Goal: Task Accomplishment & Management: Complete application form

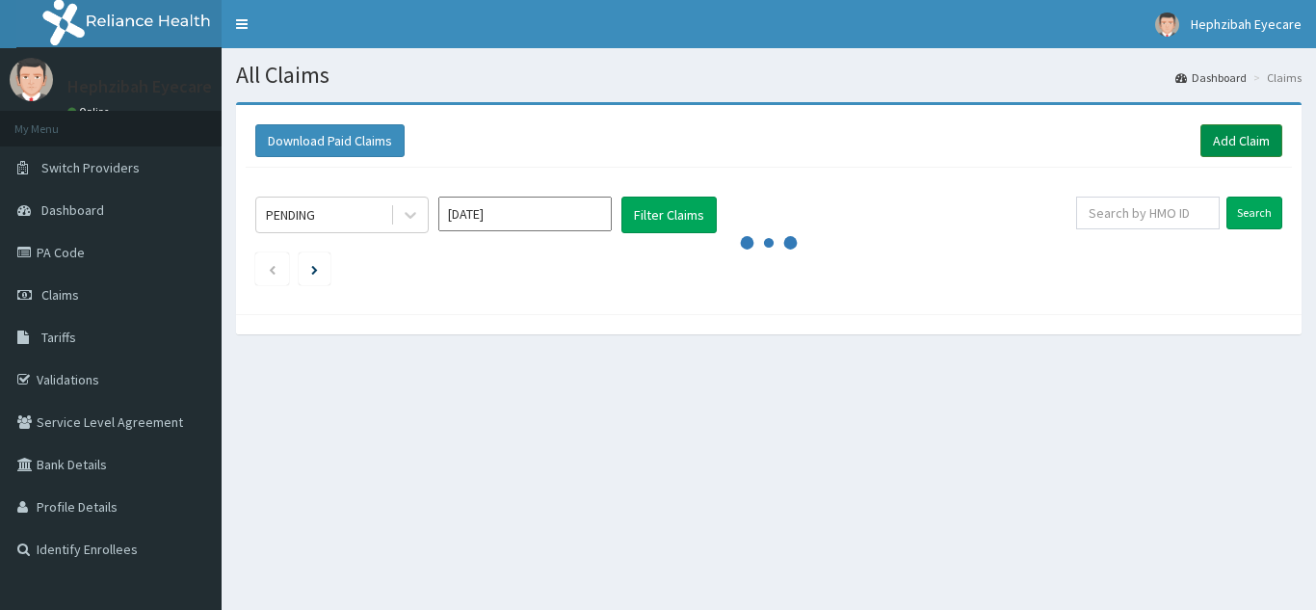
click at [1209, 147] on link "Add Claim" at bounding box center [1241, 140] width 82 height 33
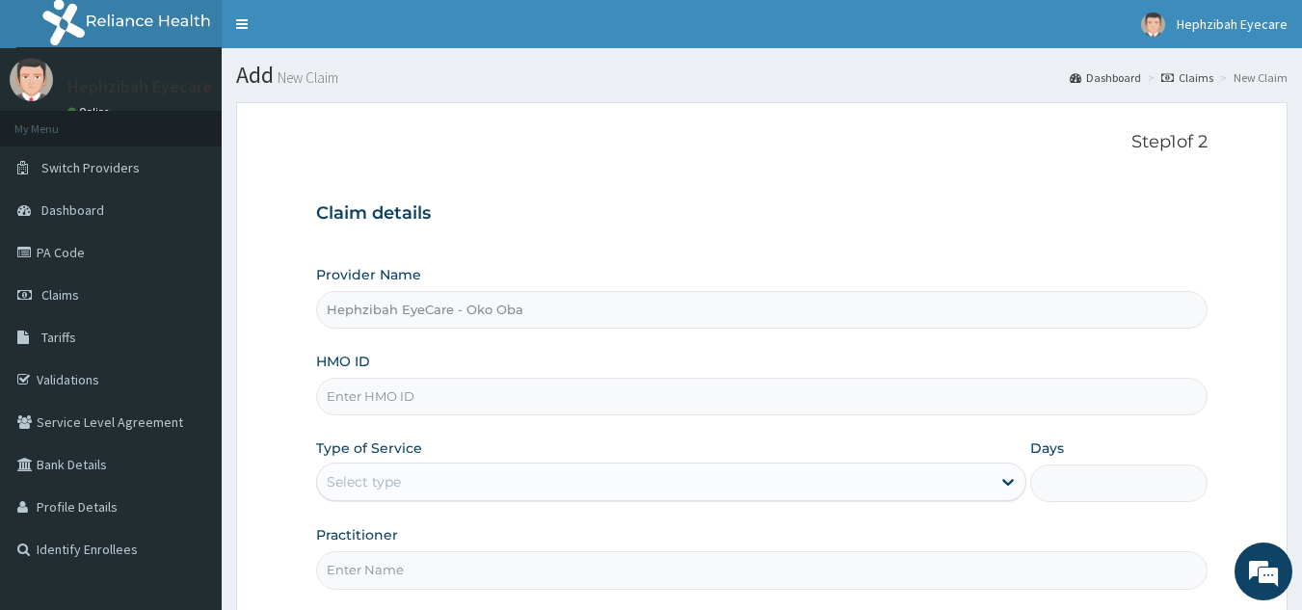
click at [530, 394] on input "HMO ID" at bounding box center [762, 397] width 892 height 38
type input "g"
type input "GCE/10005/A"
click at [540, 492] on div "Select type" at bounding box center [653, 481] width 673 height 31
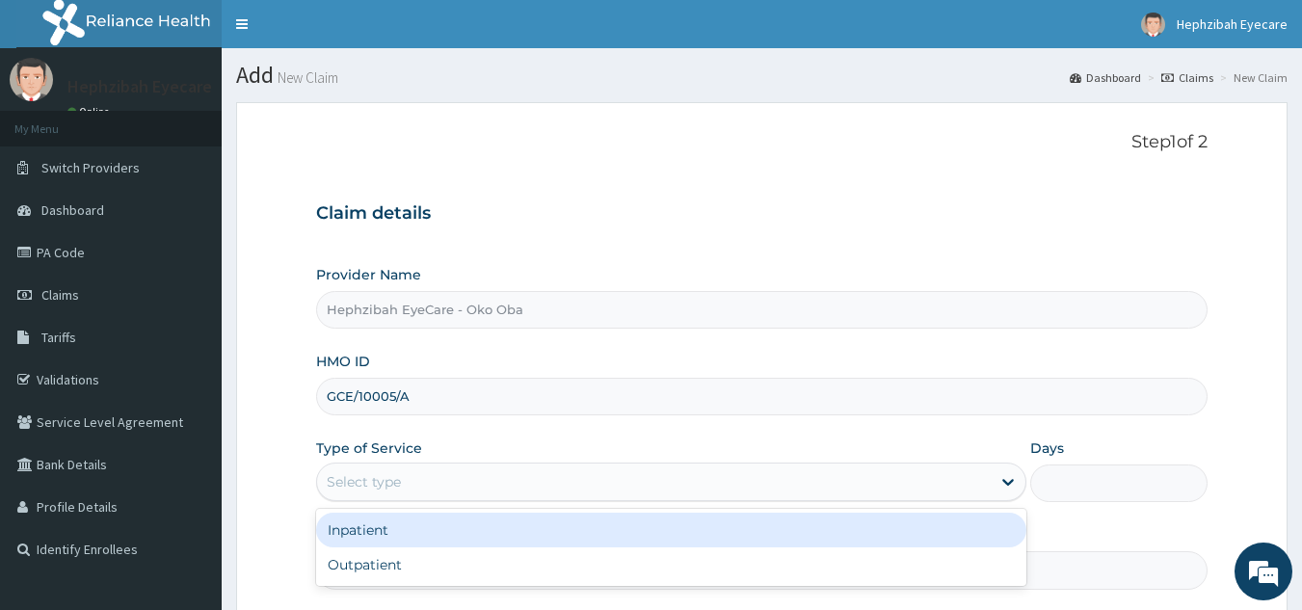
click at [546, 481] on div "Select type" at bounding box center [653, 481] width 673 height 31
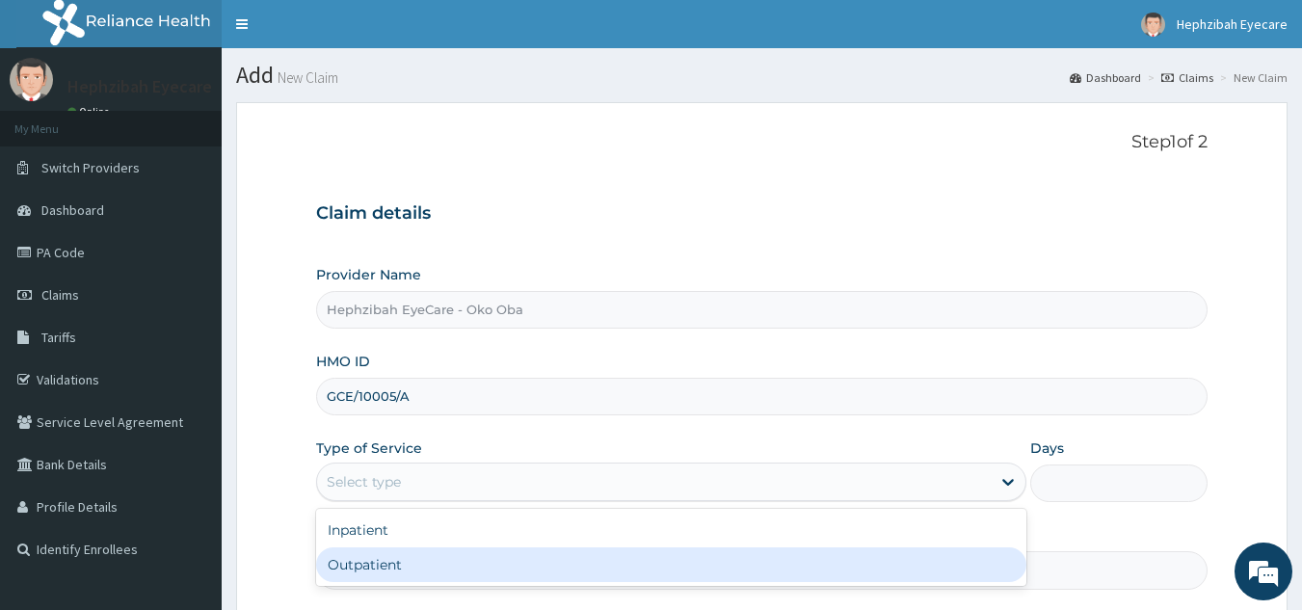
click at [444, 572] on div "Outpatient" at bounding box center [671, 564] width 710 height 35
type input "1"
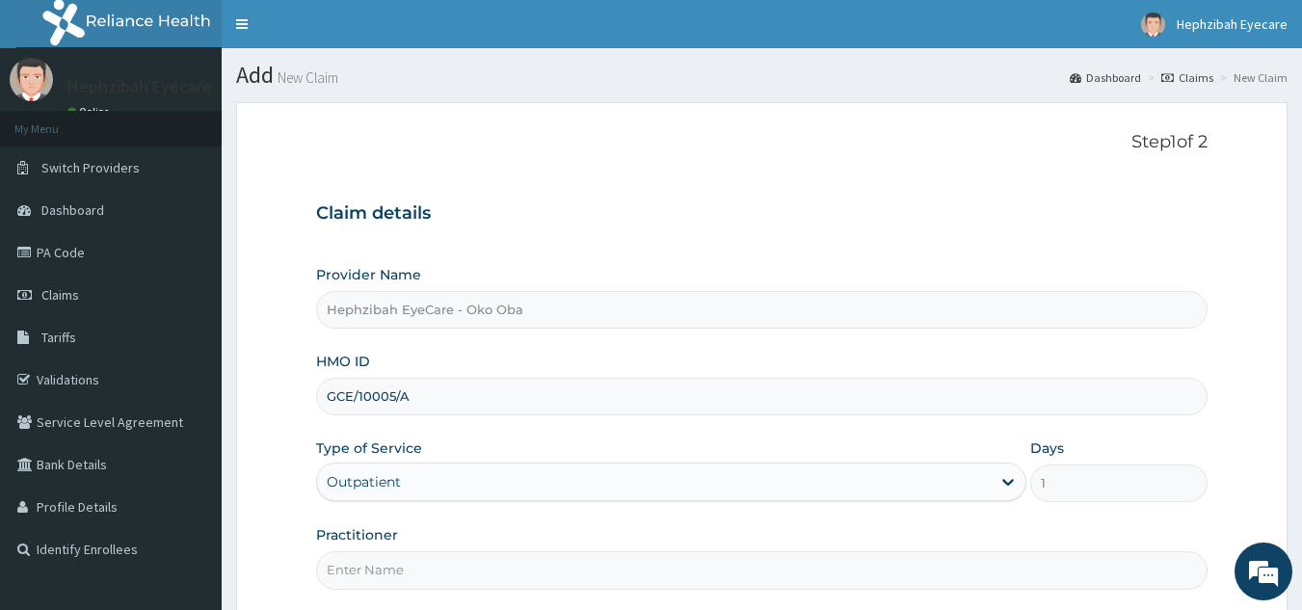
click at [928, 562] on input "Practitioner" at bounding box center [762, 570] width 892 height 38
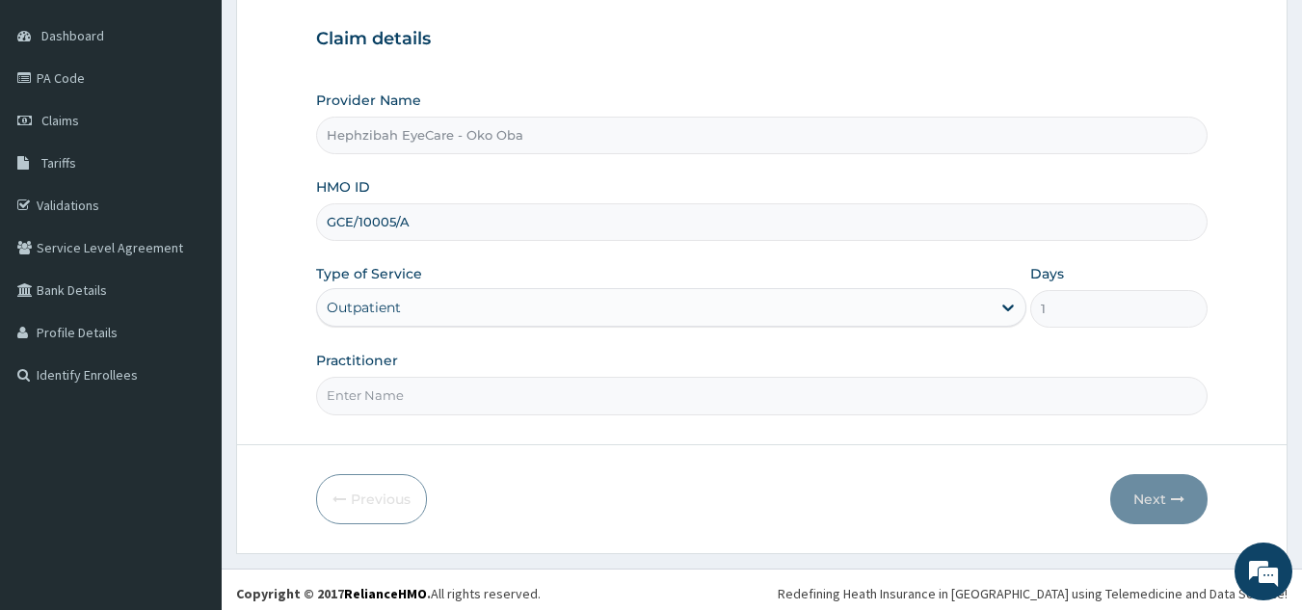
scroll to position [182, 0]
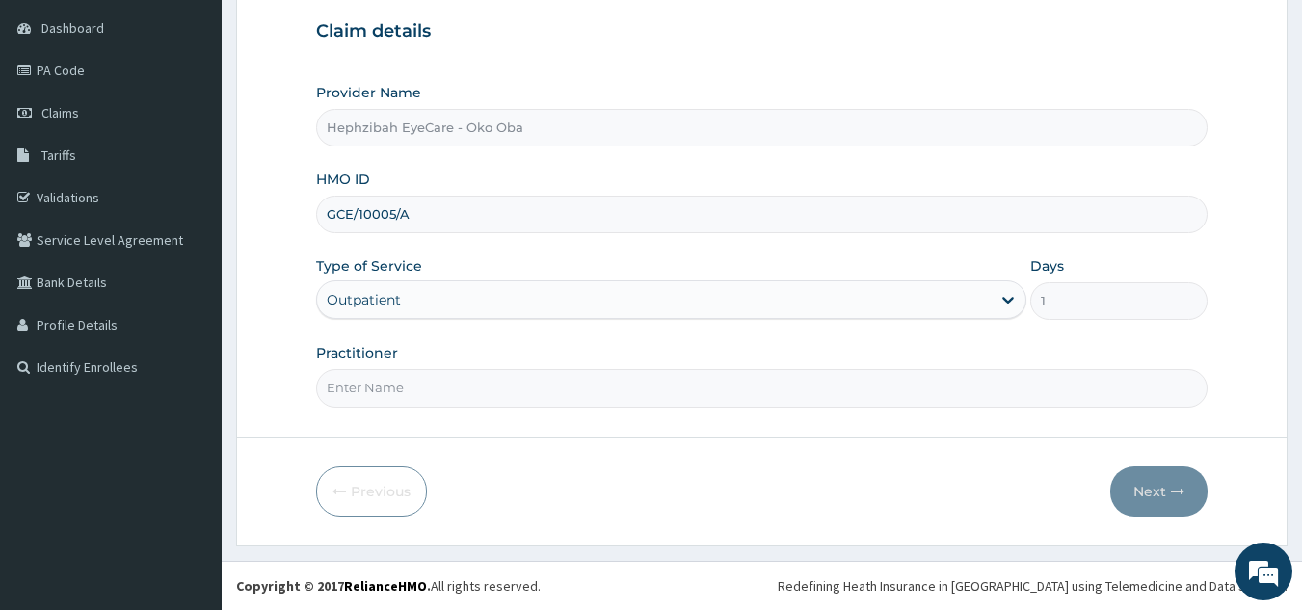
click at [456, 404] on input "Practitioner" at bounding box center [762, 388] width 892 height 38
type input "DR EXCEL"
click at [1168, 498] on button "Next" at bounding box center [1158, 491] width 97 height 50
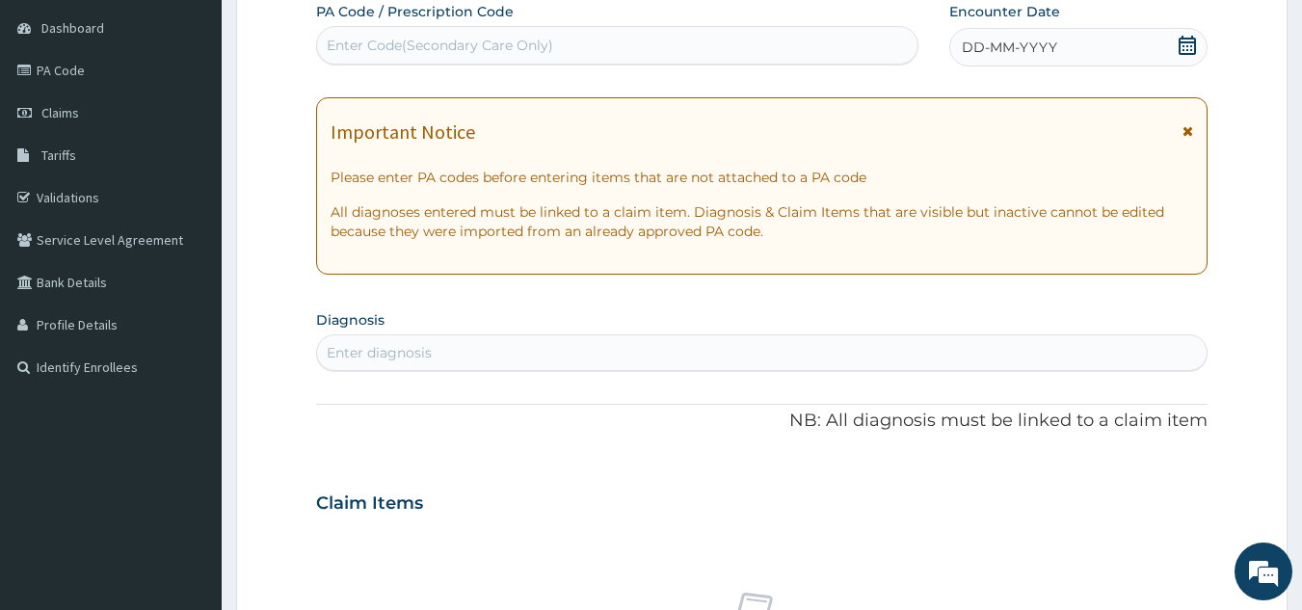
click at [413, 40] on div "Enter Code(Secondary Care Only)" at bounding box center [440, 45] width 226 height 19
paste input "PA/5D3C51"
type input "PA/5D3C51"
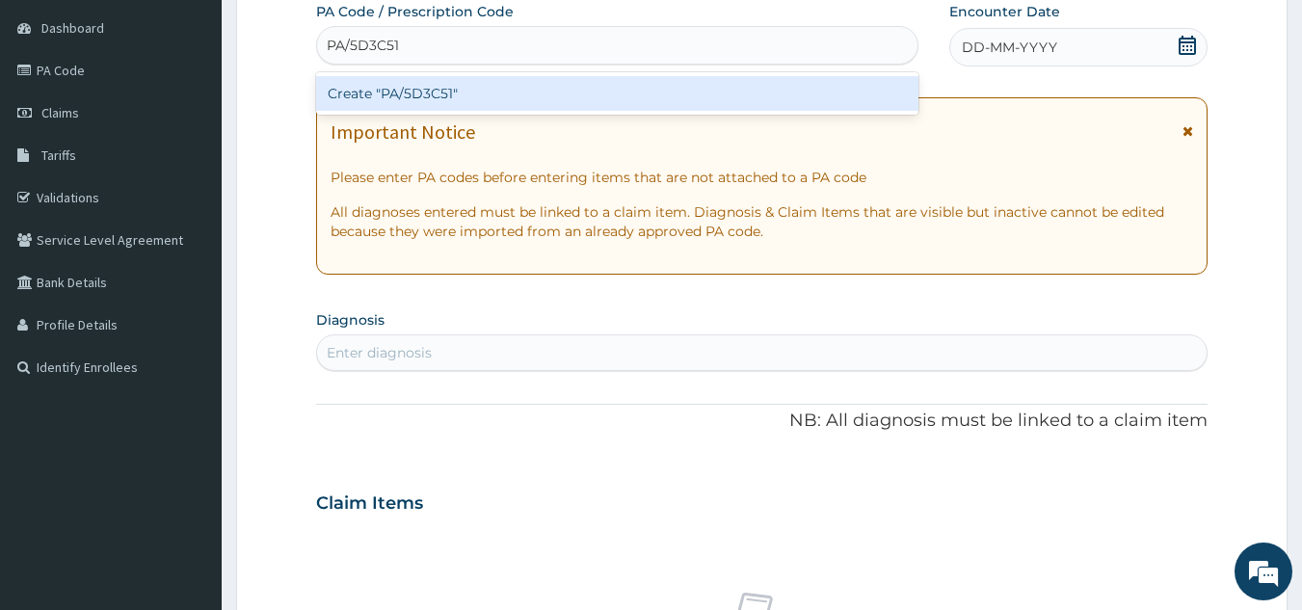
click at [404, 92] on div "Create "PA/5D3C51"" at bounding box center [617, 93] width 603 height 35
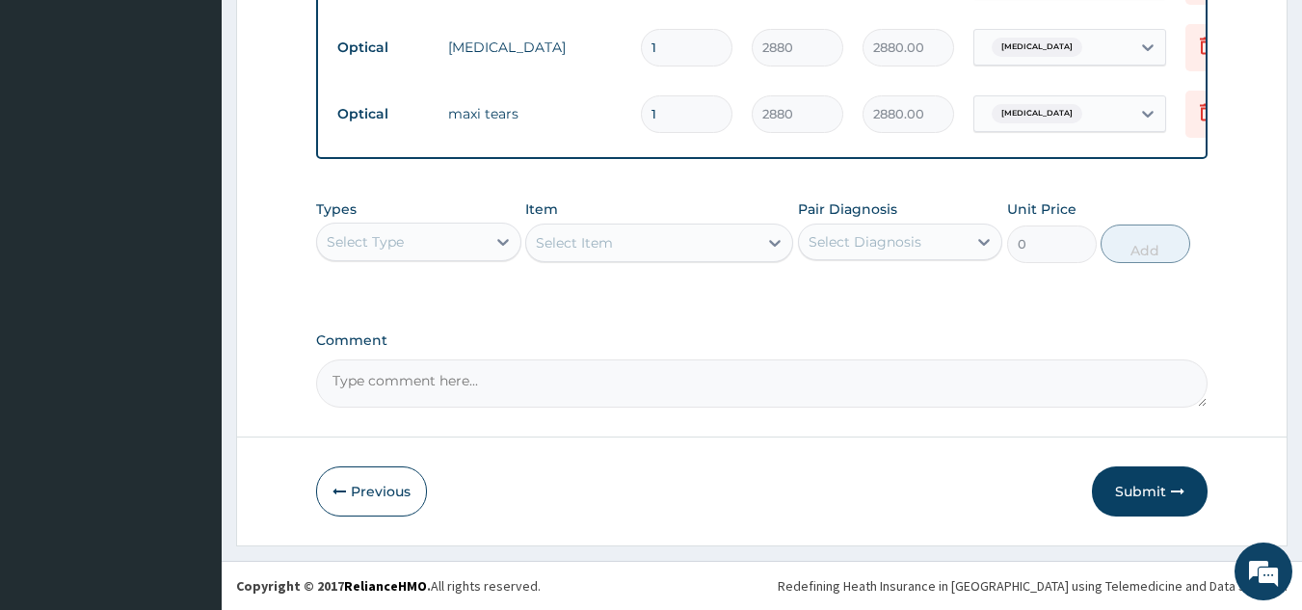
scroll to position [968, 0]
click at [1138, 494] on button "Submit" at bounding box center [1150, 491] width 116 height 50
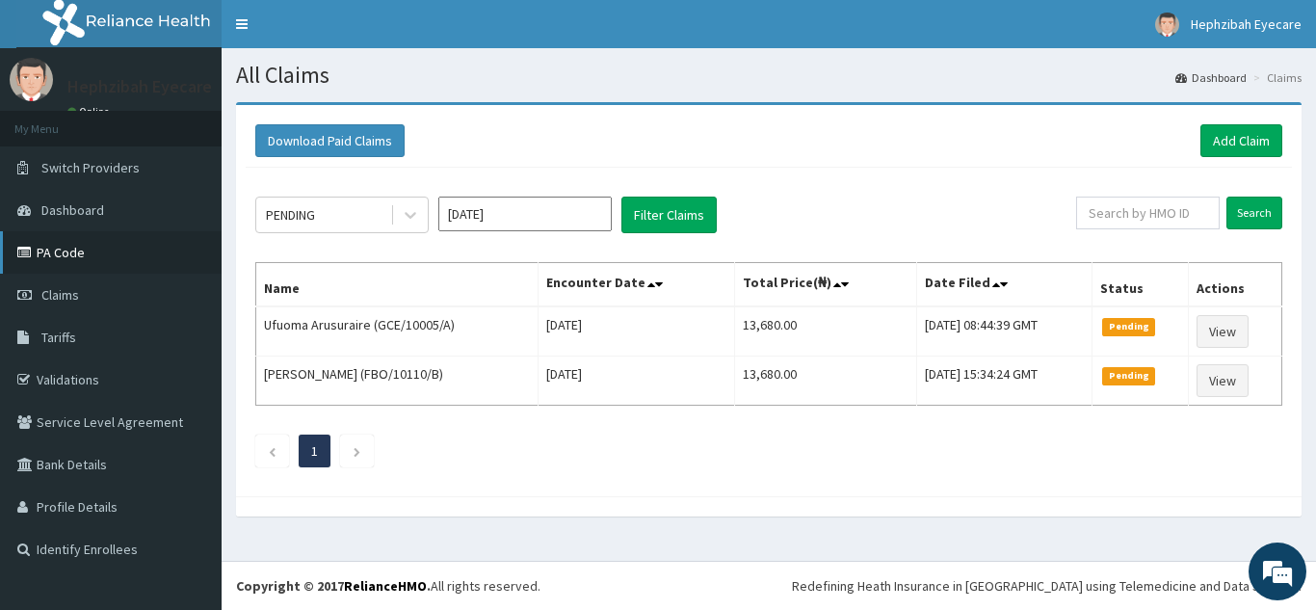
click at [50, 254] on link "PA Code" at bounding box center [111, 252] width 222 height 42
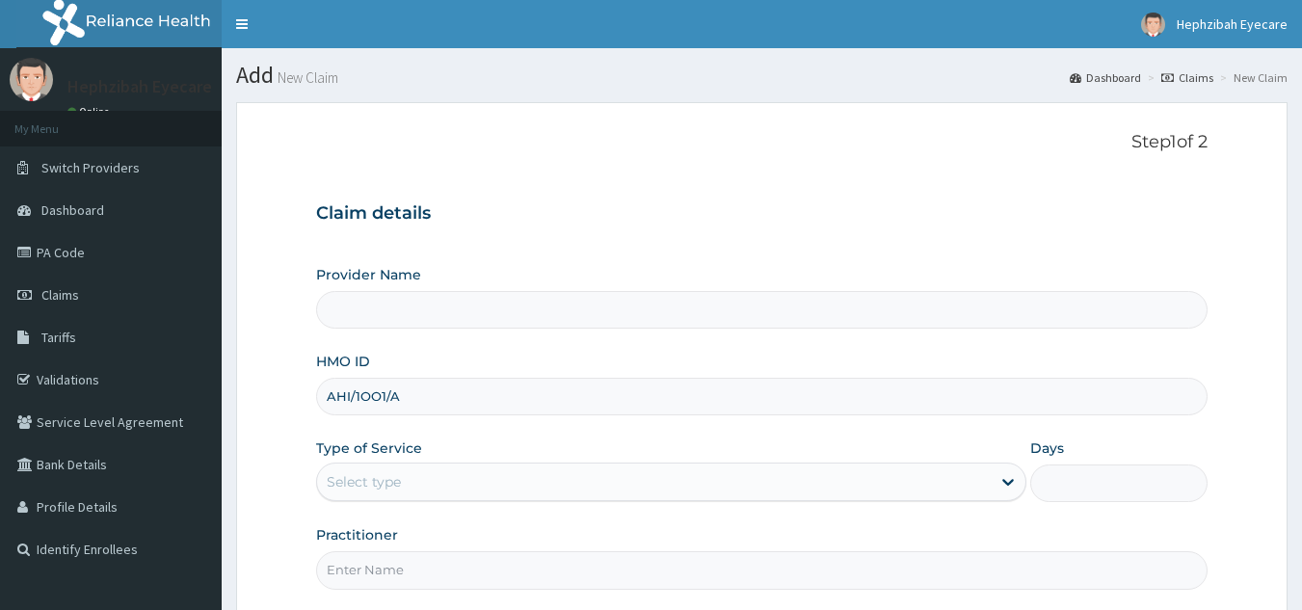
type input "AHI/1OO1/A"
click at [483, 475] on div "Select type" at bounding box center [653, 481] width 673 height 31
type input "Hephzibah EyeCare - Oko Oba"
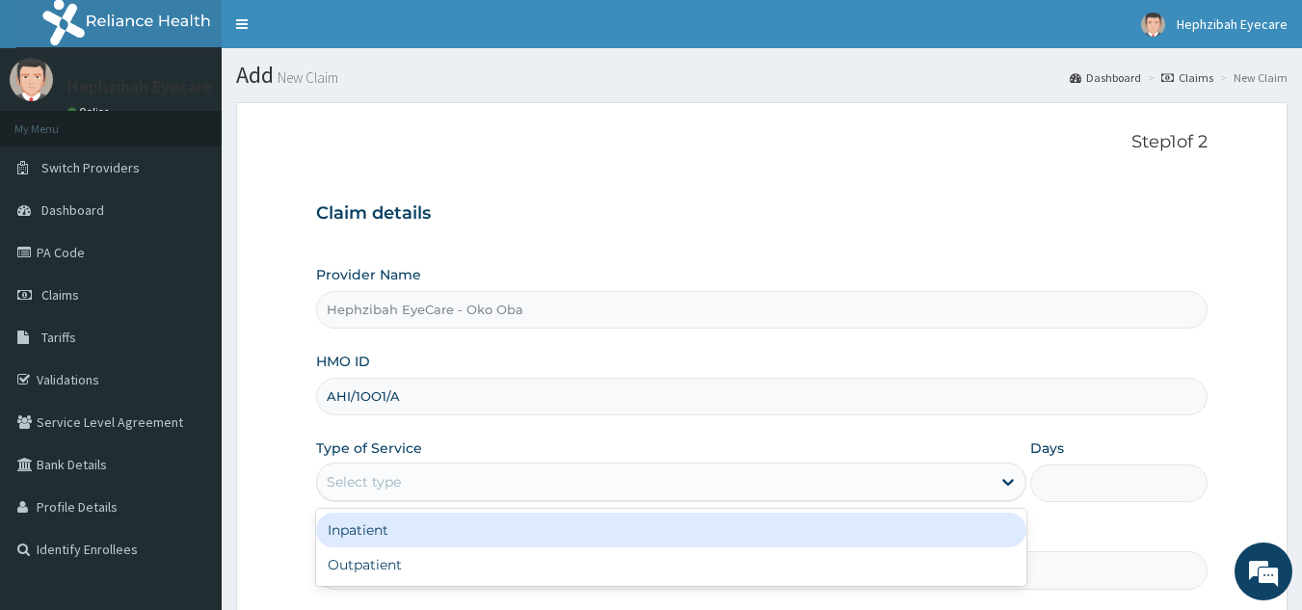
click at [378, 403] on input "AHI/1OO1/A" at bounding box center [762, 397] width 892 height 38
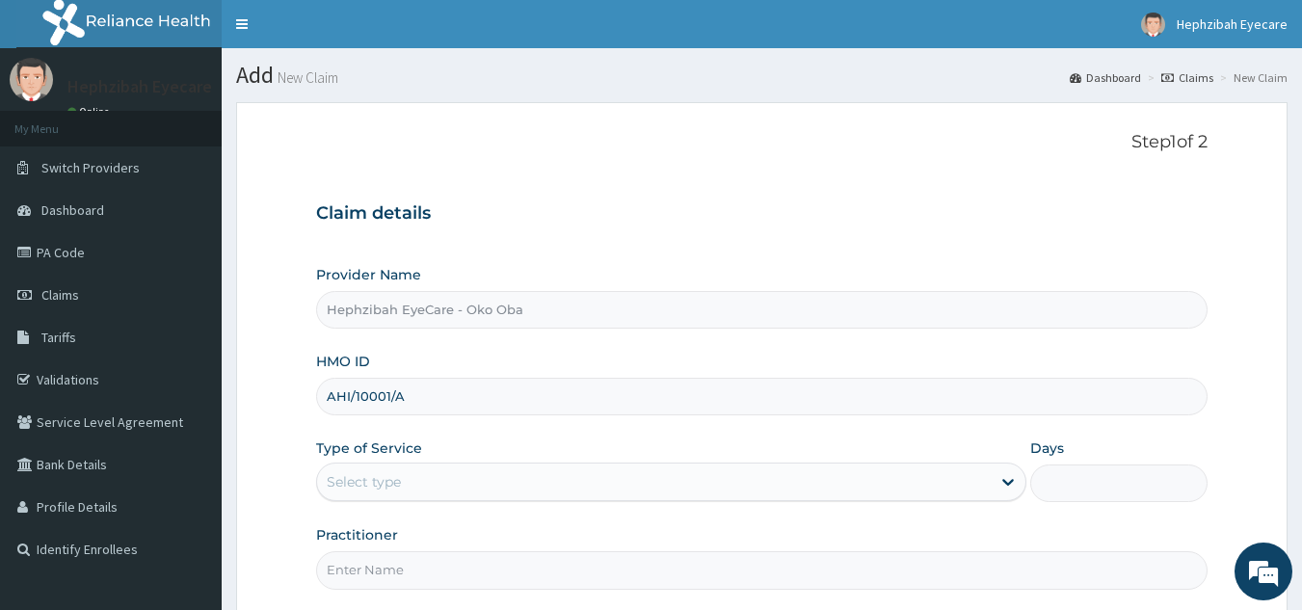
type input "AHI/10001/A"
click at [409, 486] on div "Select type" at bounding box center [653, 481] width 673 height 31
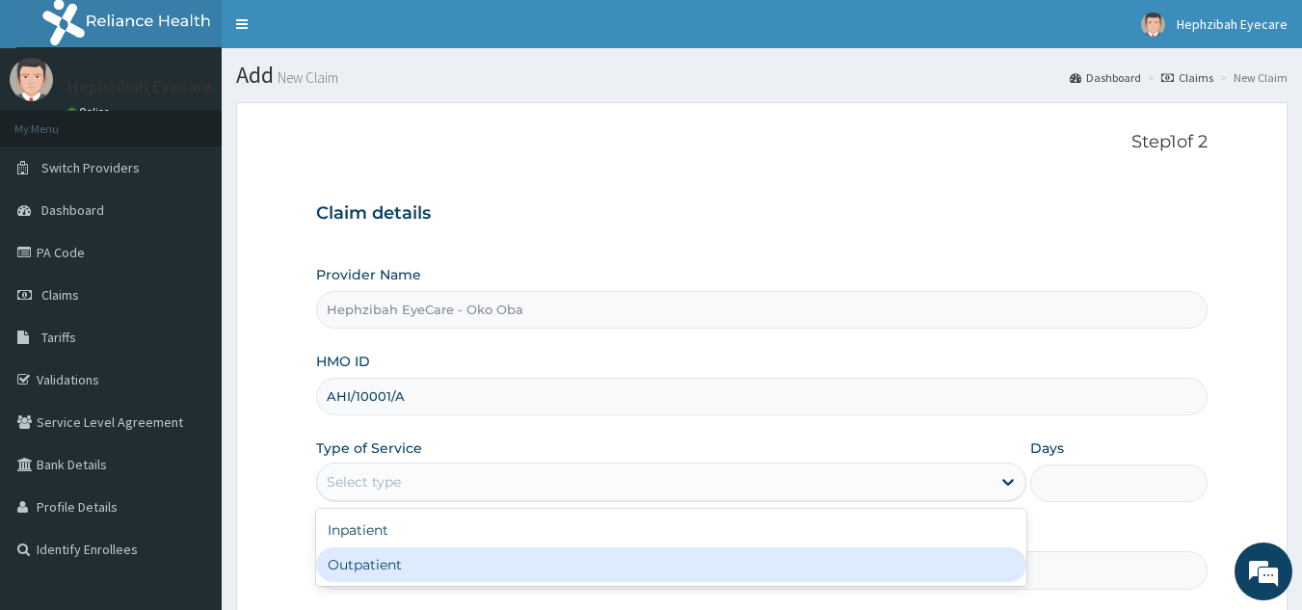
click at [382, 580] on div "Outpatient" at bounding box center [671, 564] width 710 height 35
type input "1"
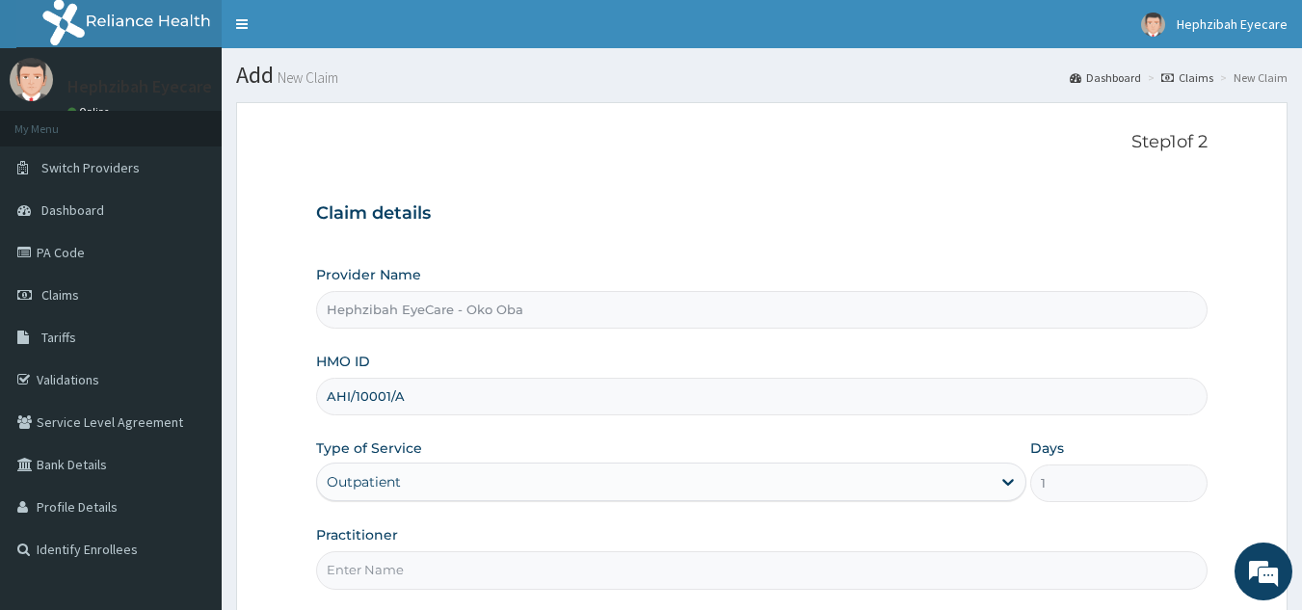
click at [386, 575] on input "Practitioner" at bounding box center [762, 570] width 892 height 38
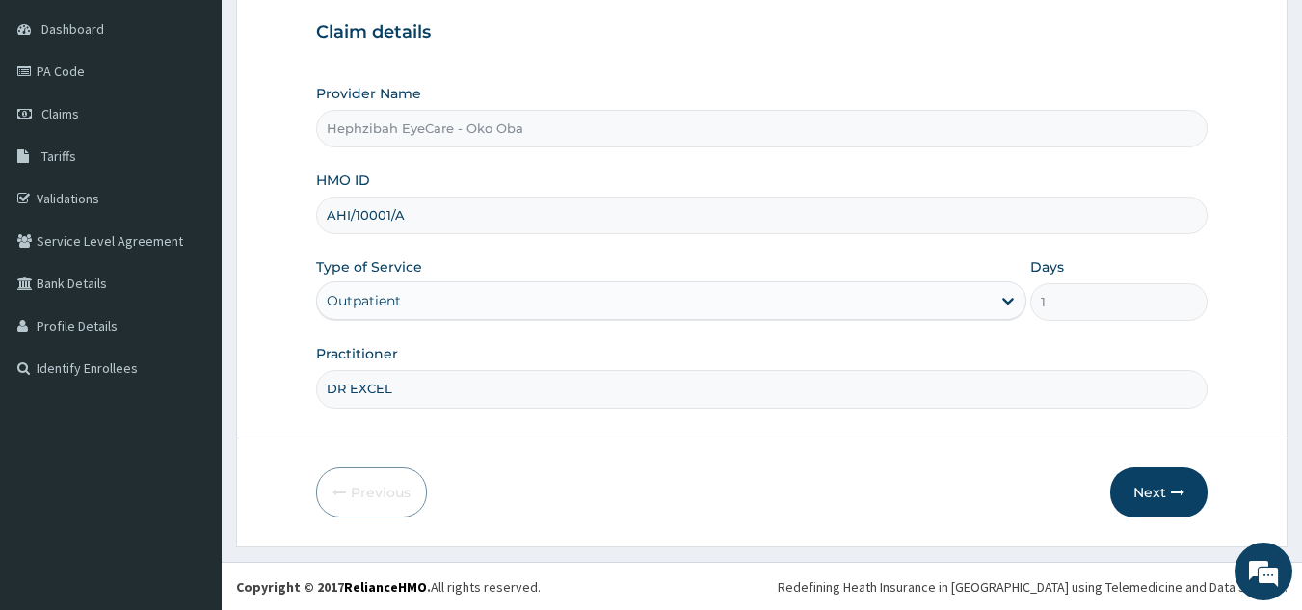
scroll to position [182, 0]
type input "DR EXCEL"
click at [1132, 485] on button "Next" at bounding box center [1158, 491] width 97 height 50
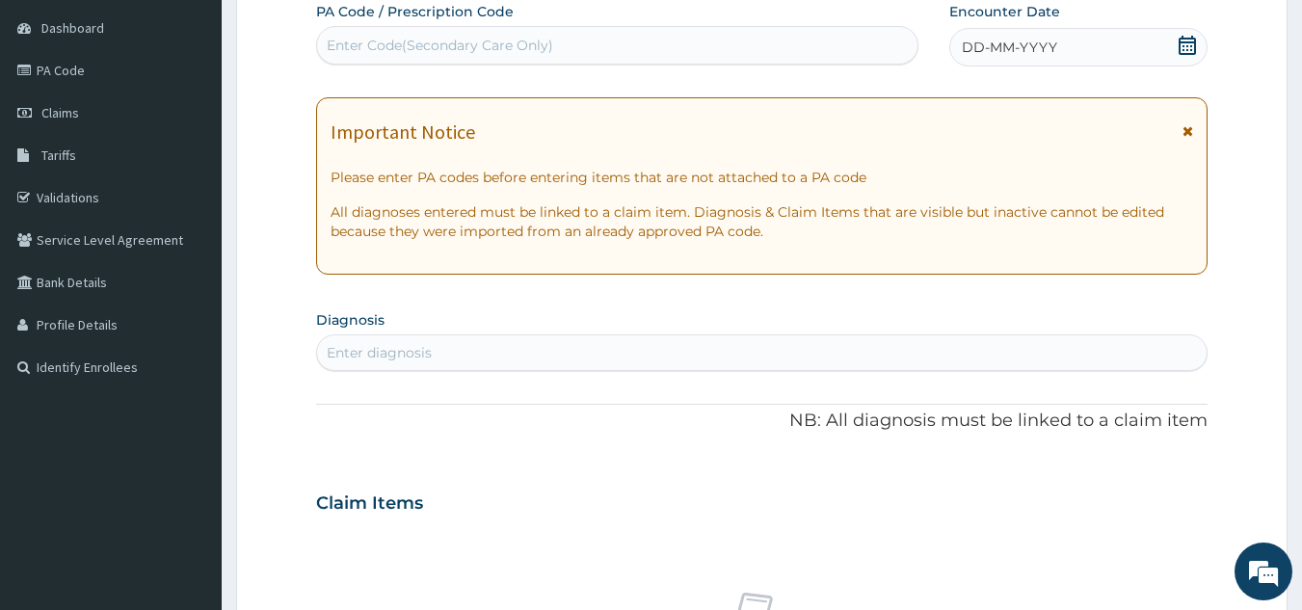
click at [538, 44] on div "Enter Code(Secondary Care Only)" at bounding box center [440, 45] width 226 height 19
paste input "PA/8A5B9F"
type input "PA/8A5B9F"
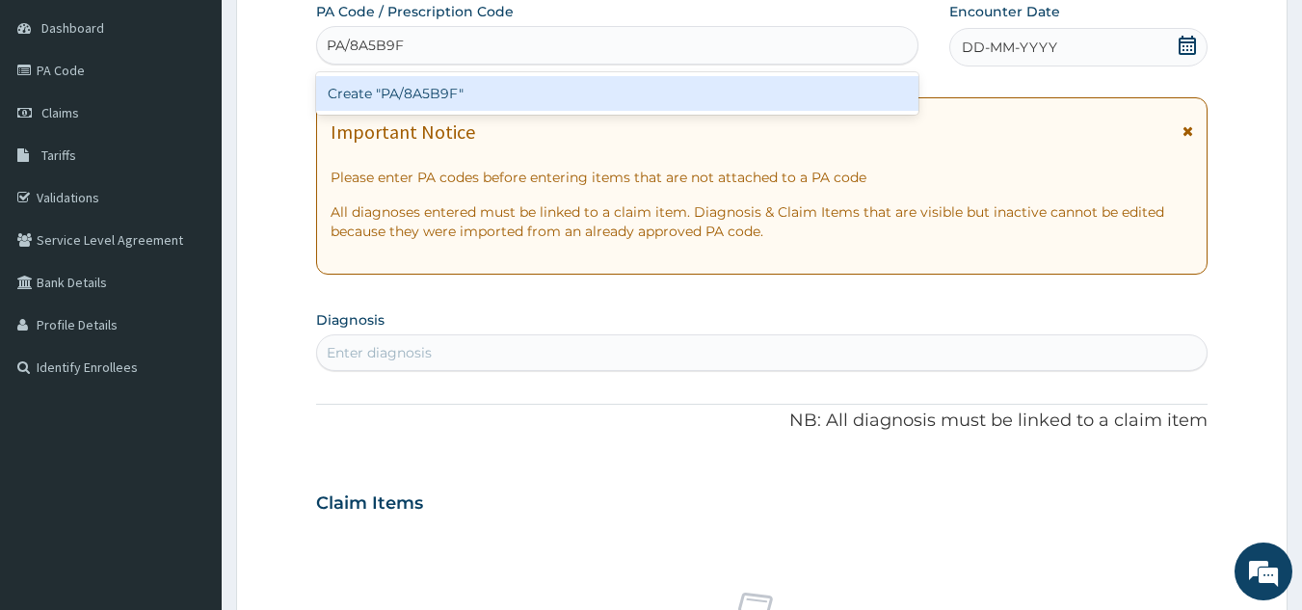
click at [498, 85] on div "Create "PA/8A5B9F"" at bounding box center [617, 93] width 603 height 35
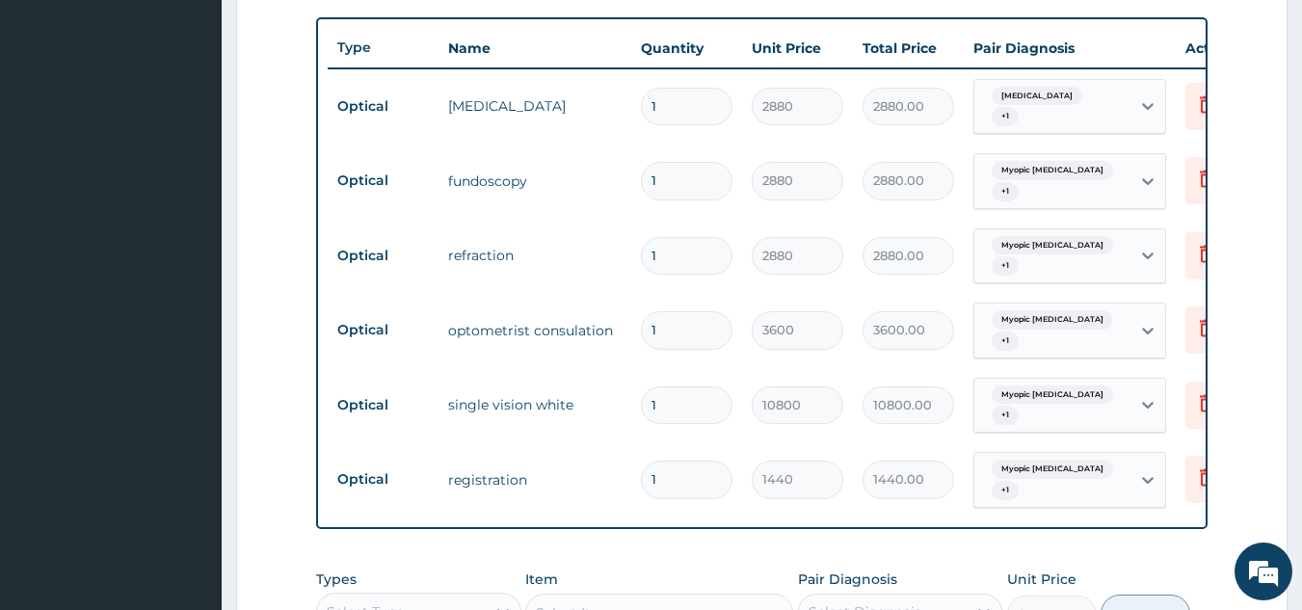
scroll to position [673, 0]
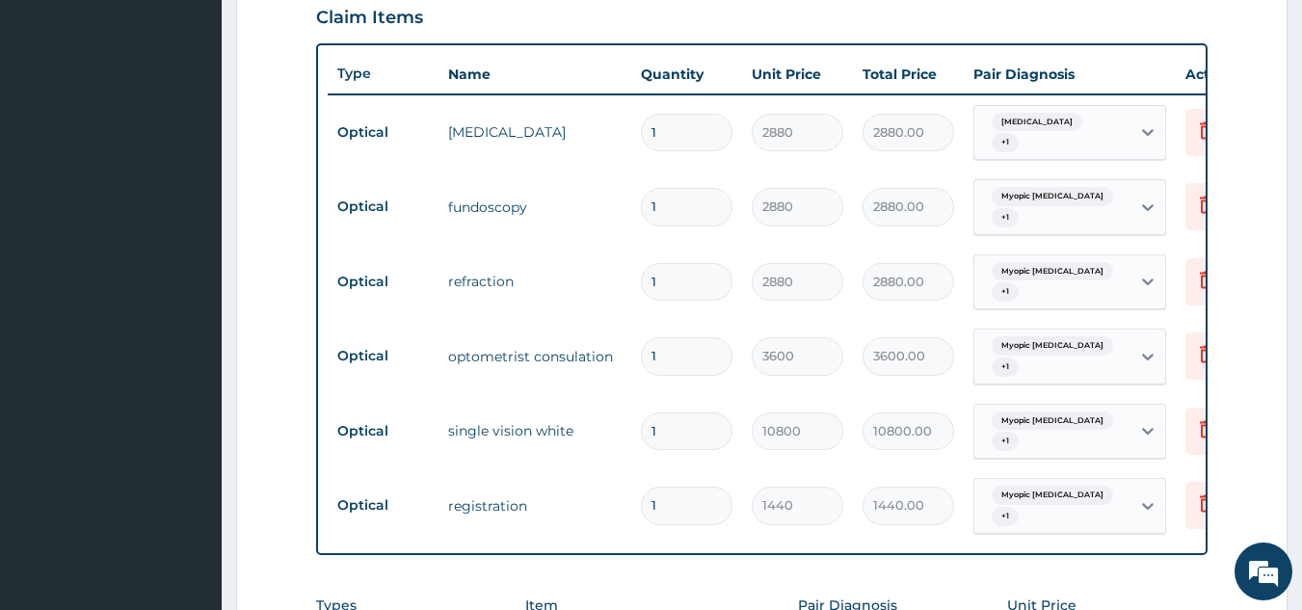
type input "0"
type input "0.00"
type input "1"
type input "1440.00"
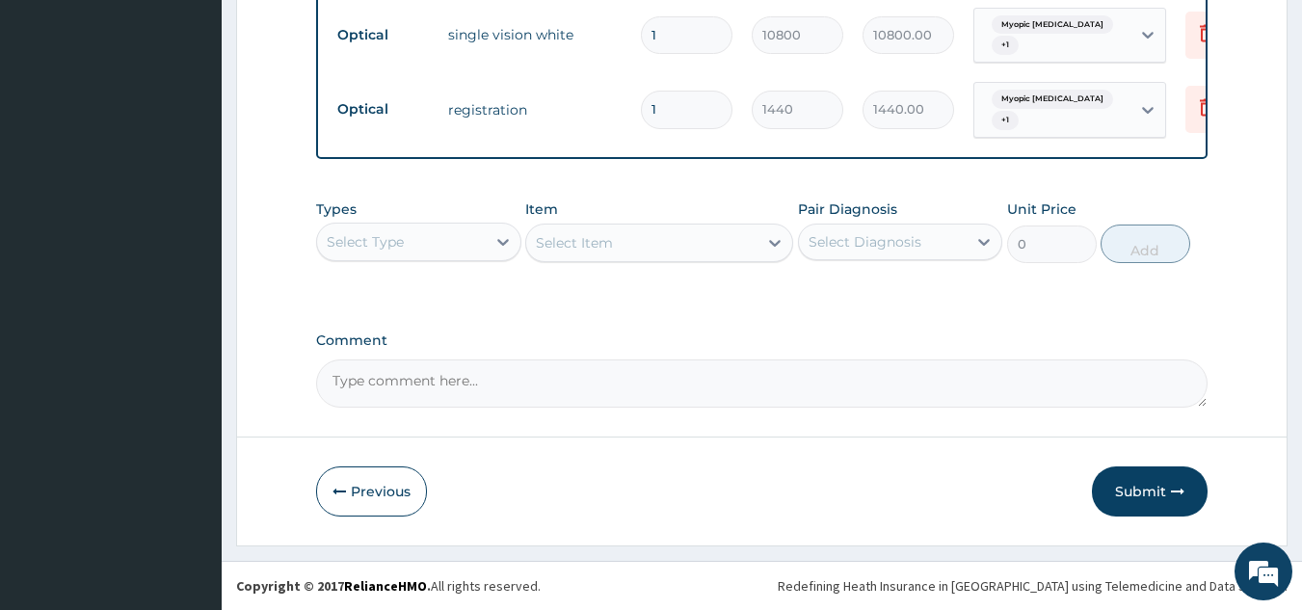
click at [429, 378] on textarea "Comment" at bounding box center [762, 383] width 892 height 48
click at [540, 386] on textarea "KINDLY NOTE THAT ENROLLEE LIMIT IS #10000" at bounding box center [762, 383] width 892 height 48
click at [624, 381] on textarea "KINDLY NOTE THAT ENROLLEE LENS LIMIT IS #10000" at bounding box center [762, 383] width 892 height 48
type textarea "KINDLY NOTE THAT ENROLLEE LENS IS #10000"
click at [1138, 482] on button "Submit" at bounding box center [1150, 491] width 116 height 50
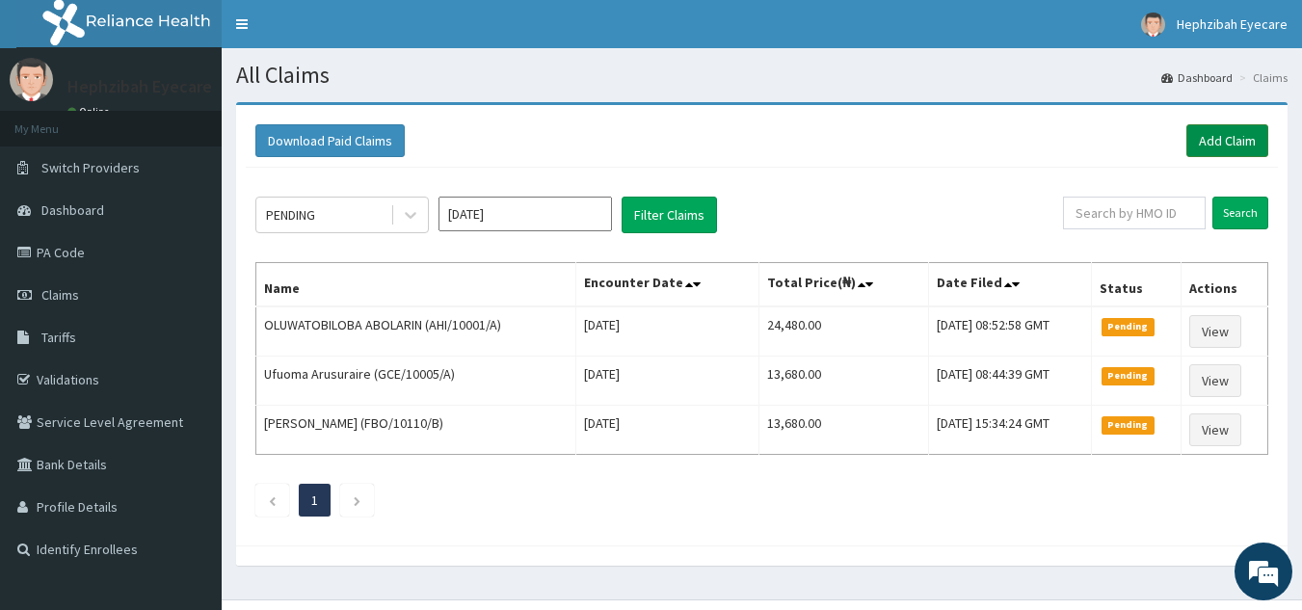
click at [1232, 139] on link "Add Claim" at bounding box center [1227, 140] width 82 height 33
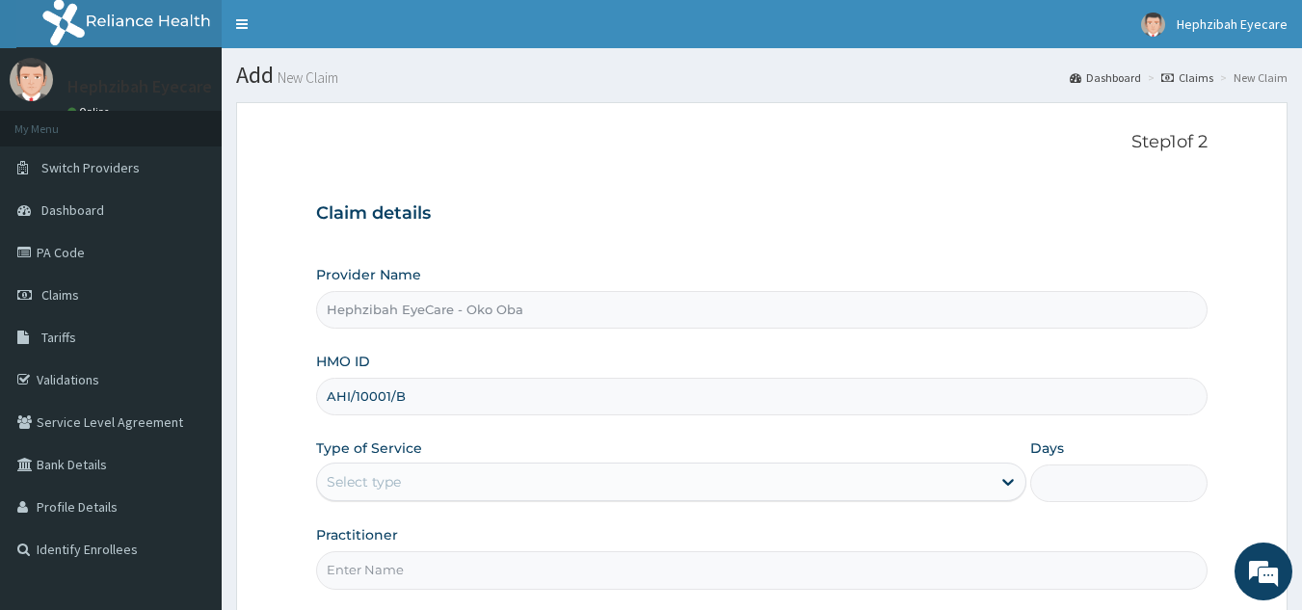
type input "AHI/10001/B"
click at [408, 478] on div "Select type" at bounding box center [653, 481] width 673 height 31
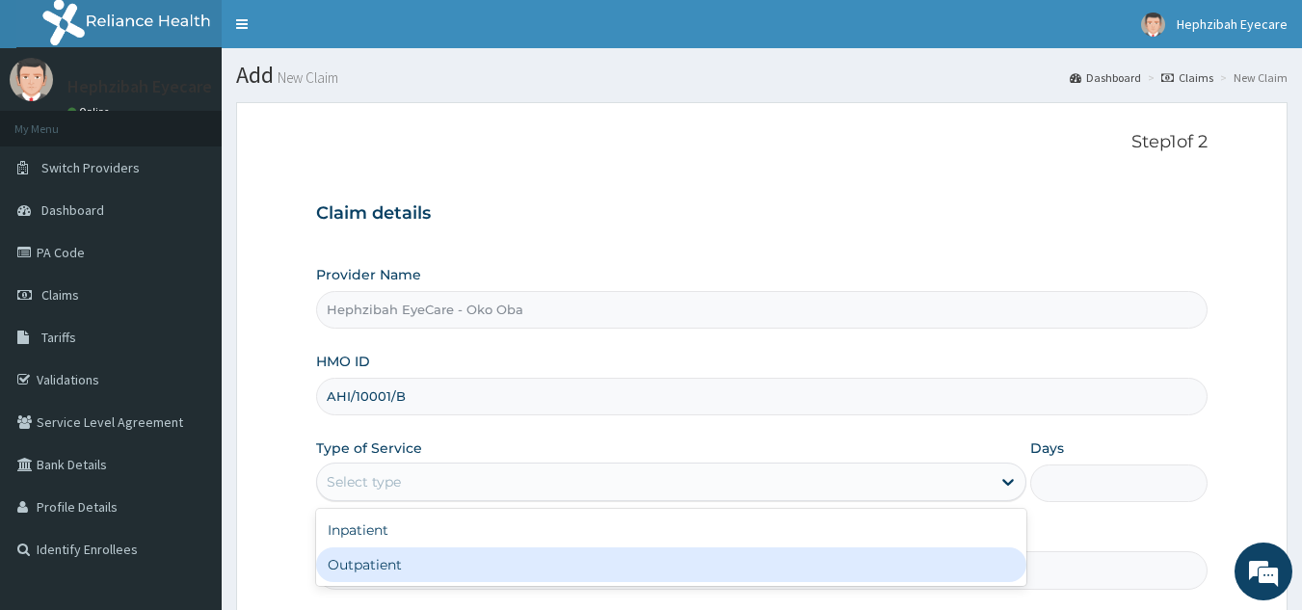
click at [375, 559] on div "Outpatient" at bounding box center [671, 564] width 710 height 35
type input "1"
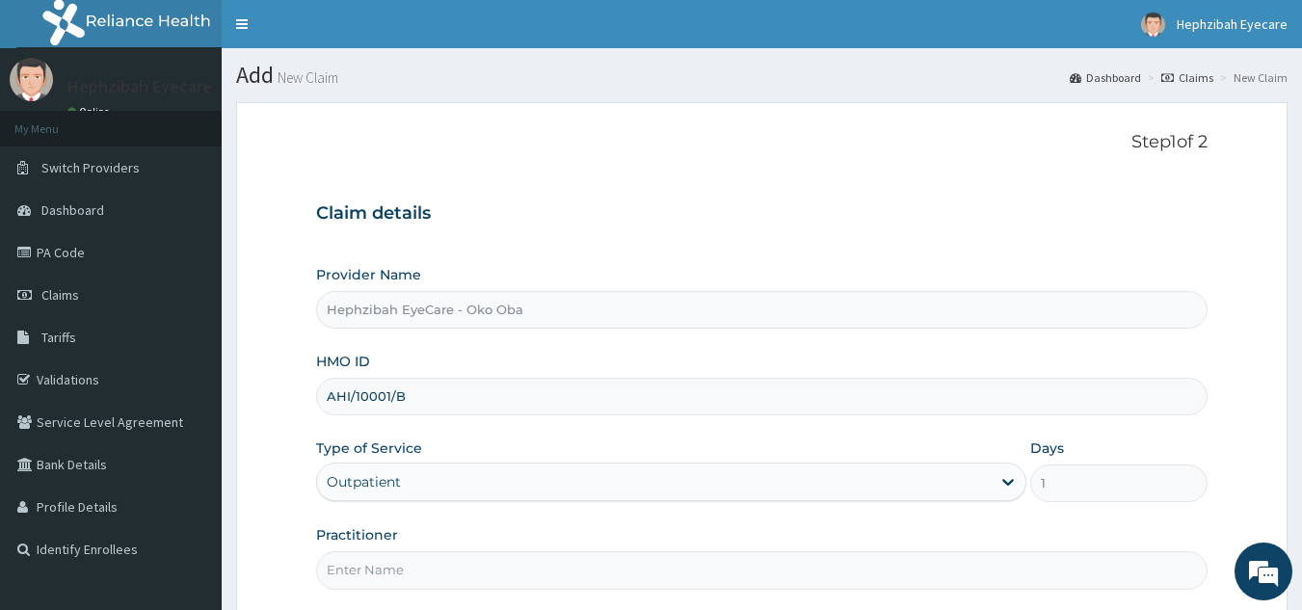
click at [371, 567] on input "Practitioner" at bounding box center [762, 570] width 892 height 38
type input "DR EXCEL"
click at [580, 538] on div "Practitioner DR EXCEL" at bounding box center [762, 557] width 892 height 64
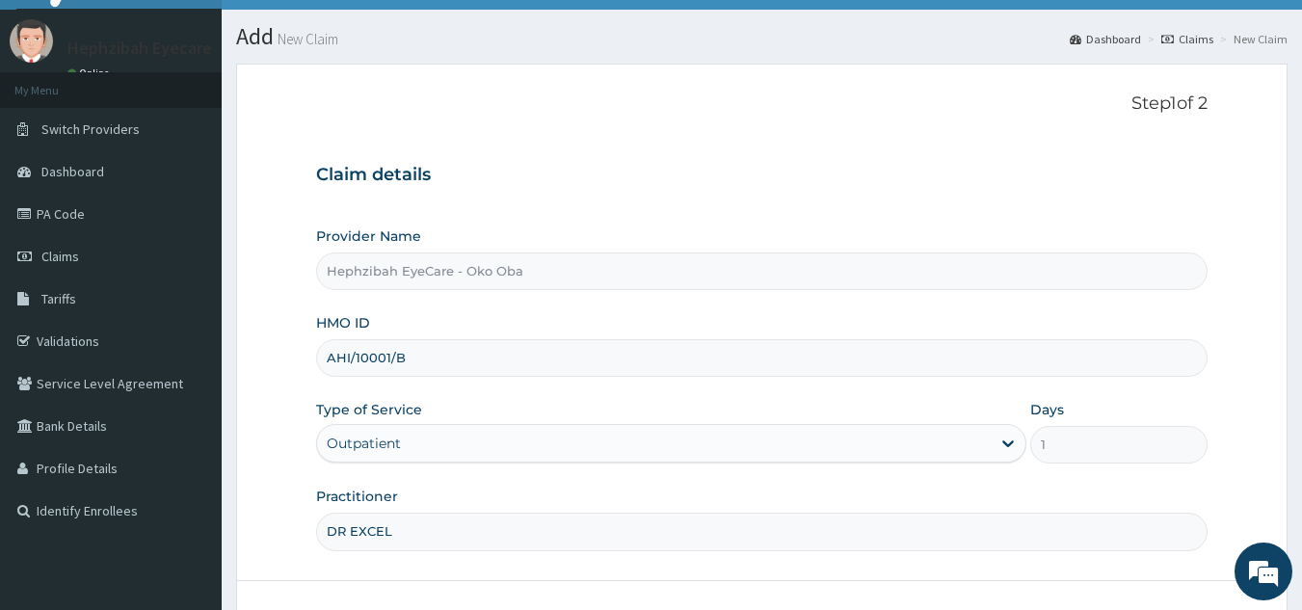
scroll to position [182, 0]
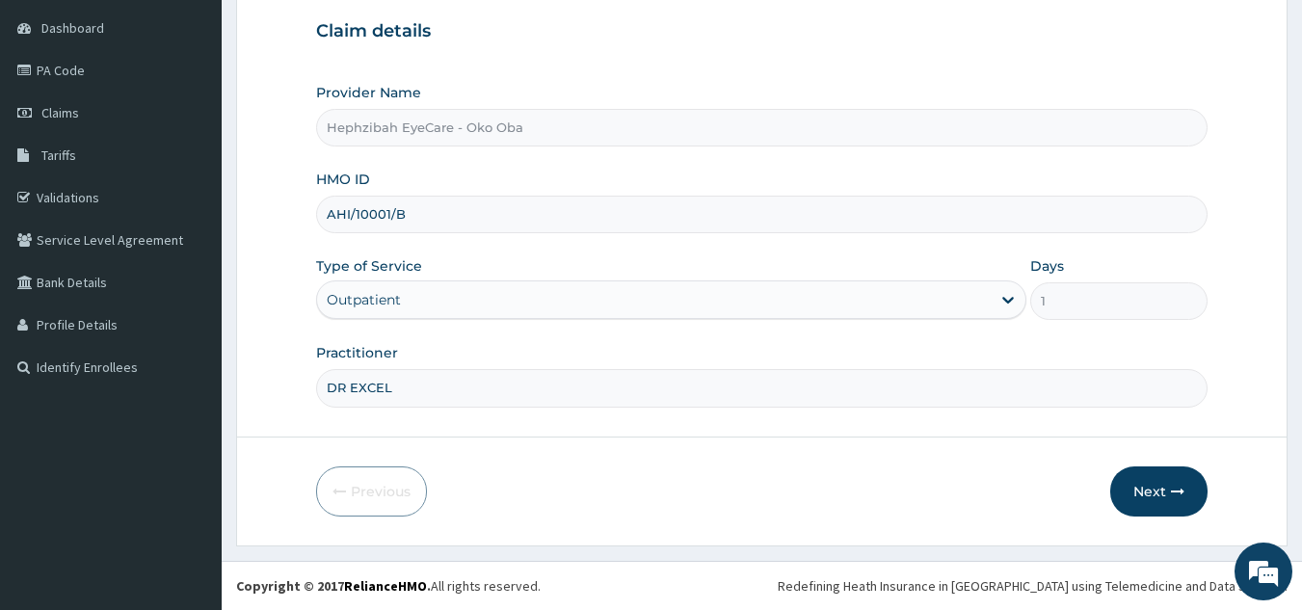
click at [580, 538] on form "Step 1 of 2 Claim details Provider Name Hephzibah EyeCare - Oko Oba HMO ID AHI/…" at bounding box center [761, 233] width 1051 height 626
click at [1145, 488] on button "Next" at bounding box center [1158, 491] width 97 height 50
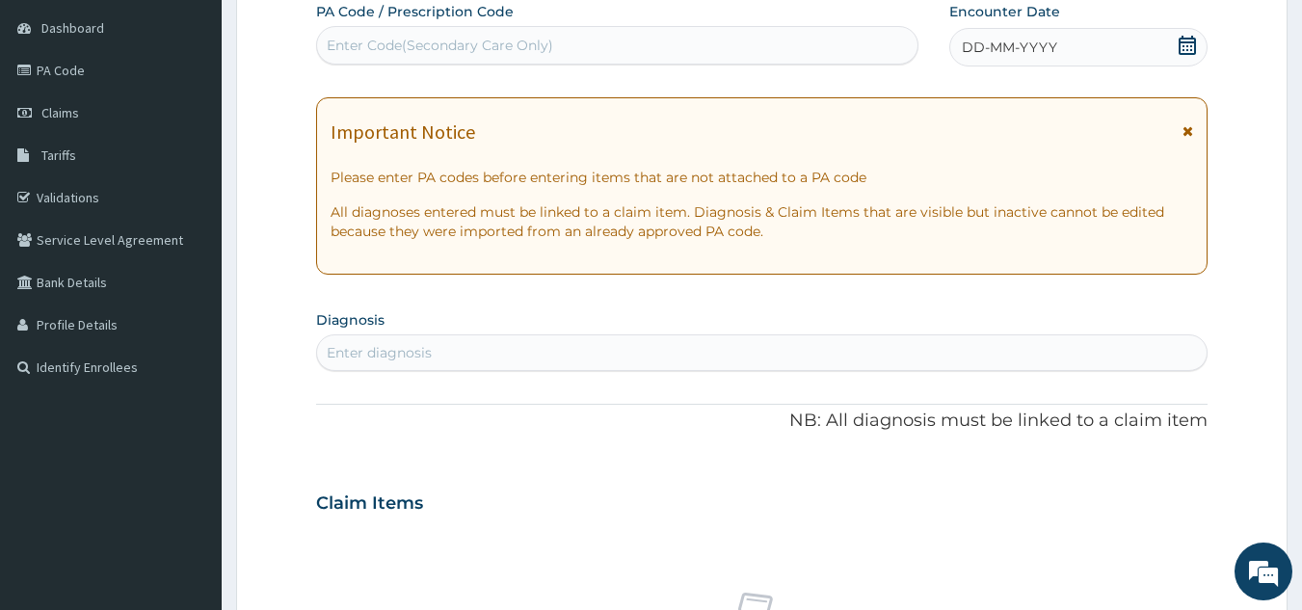
click at [530, 32] on div "Enter Code(Secondary Care Only)" at bounding box center [617, 45] width 601 height 31
paste input "PA/E28405"
type input "PA/E28405"
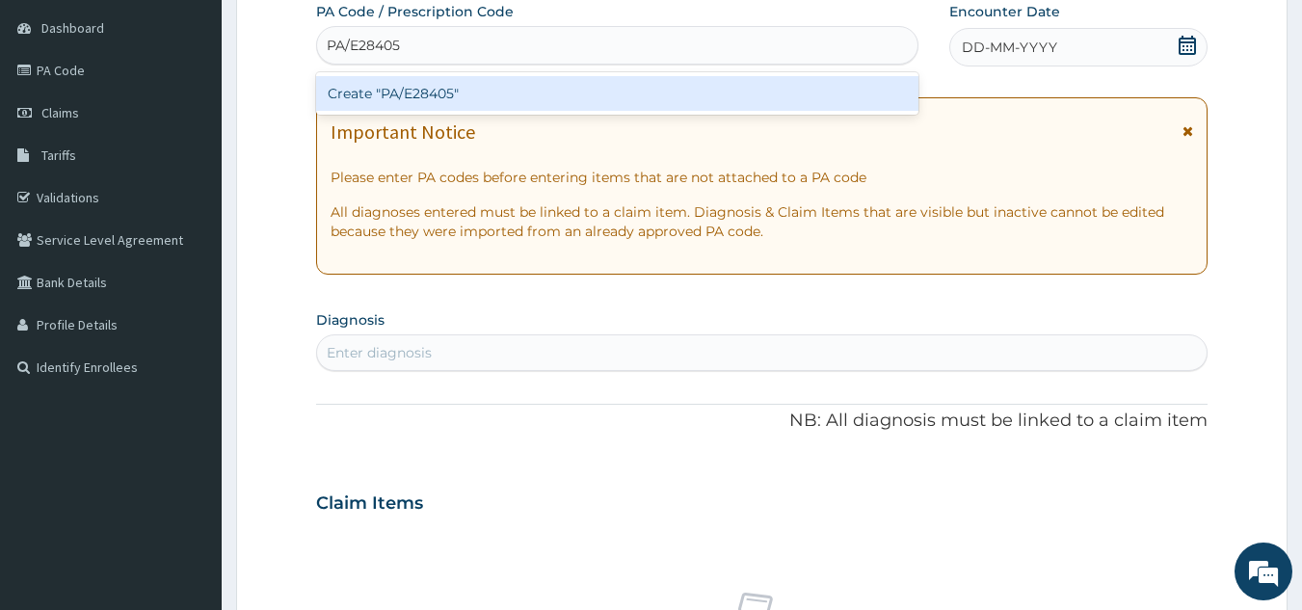
click at [488, 90] on div "Create "PA/E28405"" at bounding box center [617, 93] width 603 height 35
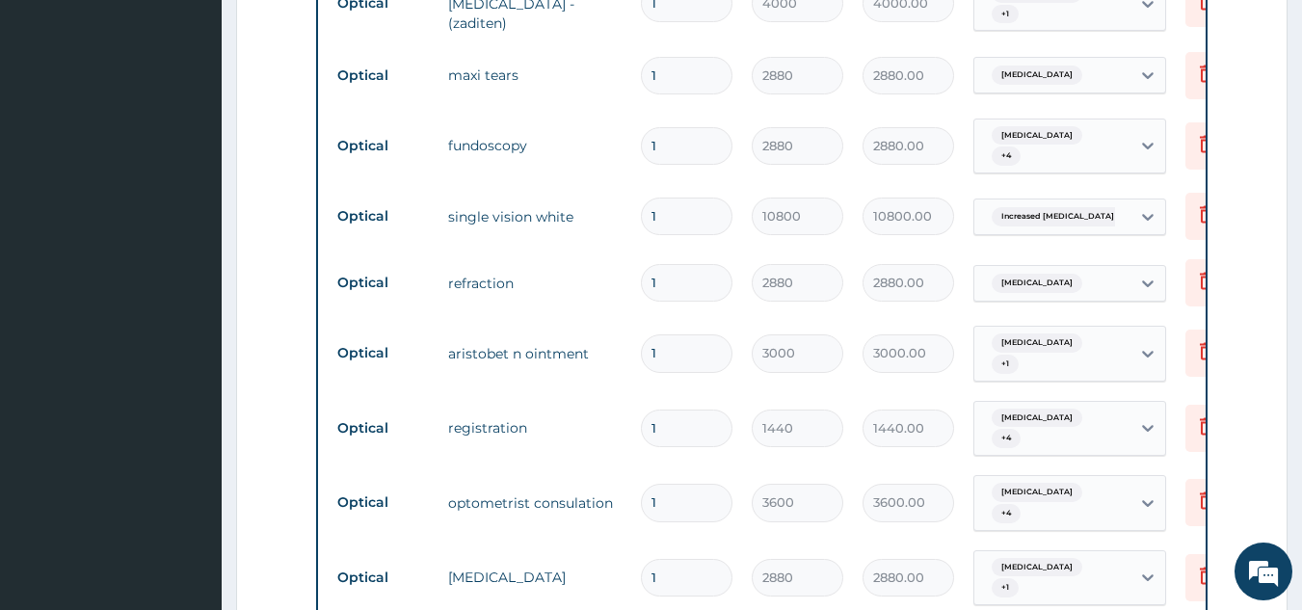
scroll to position [765, 0]
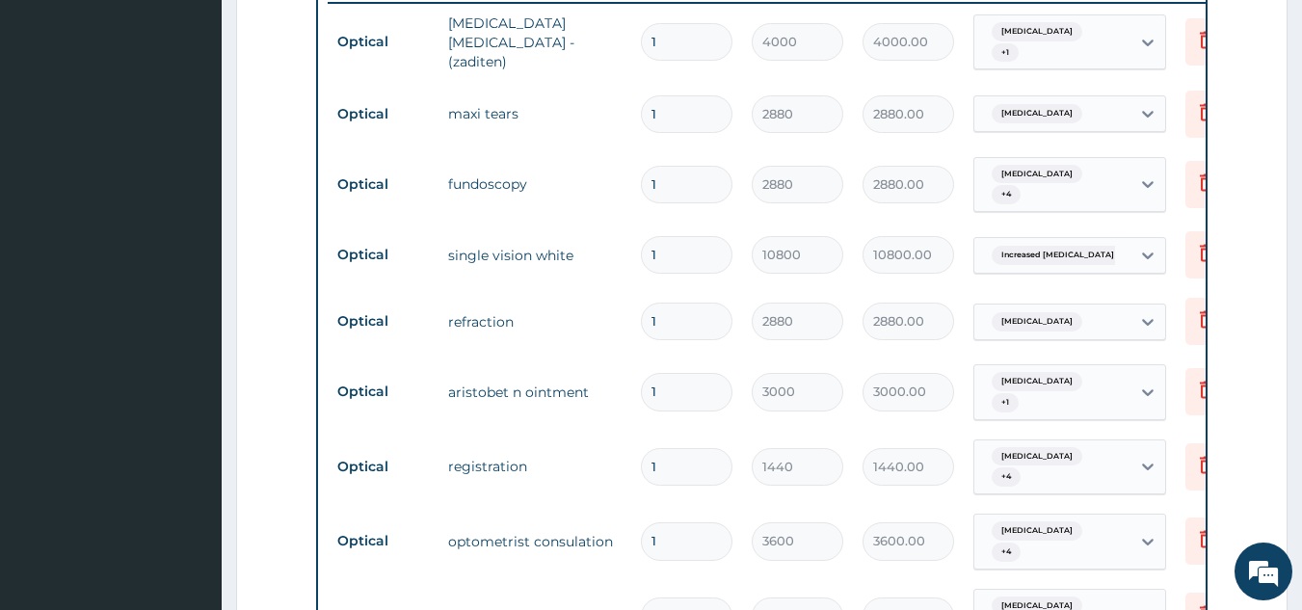
type input "0"
type input "0.00"
type input "1"
type input "2880.00"
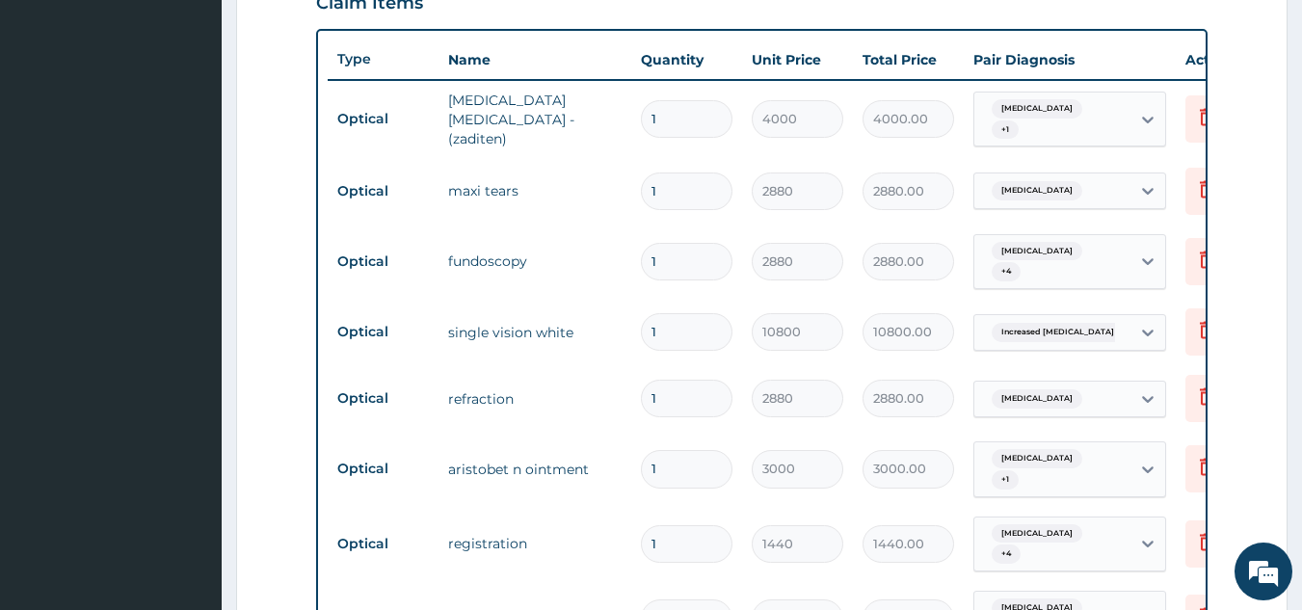
scroll to position [1283, 0]
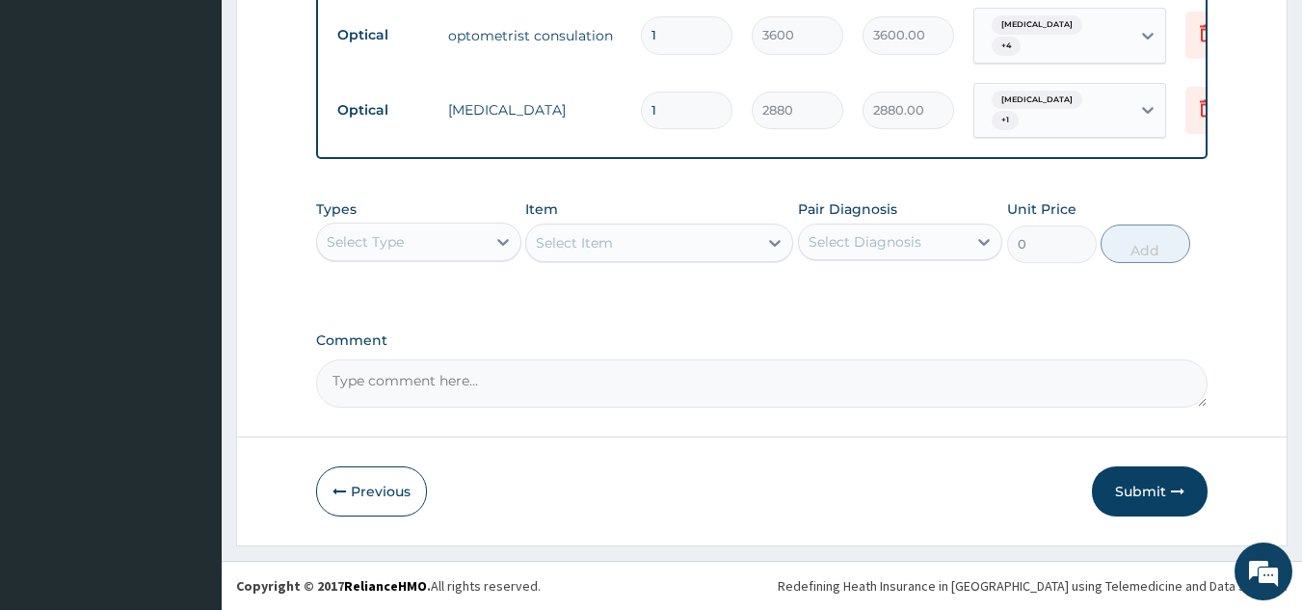
click at [767, 375] on textarea "Comment" at bounding box center [762, 383] width 892 height 48
type textarea "KINDLY NOTE THAT THE ENROLLEE LES IS #10000"
click at [1142, 490] on button "Submit" at bounding box center [1150, 491] width 116 height 50
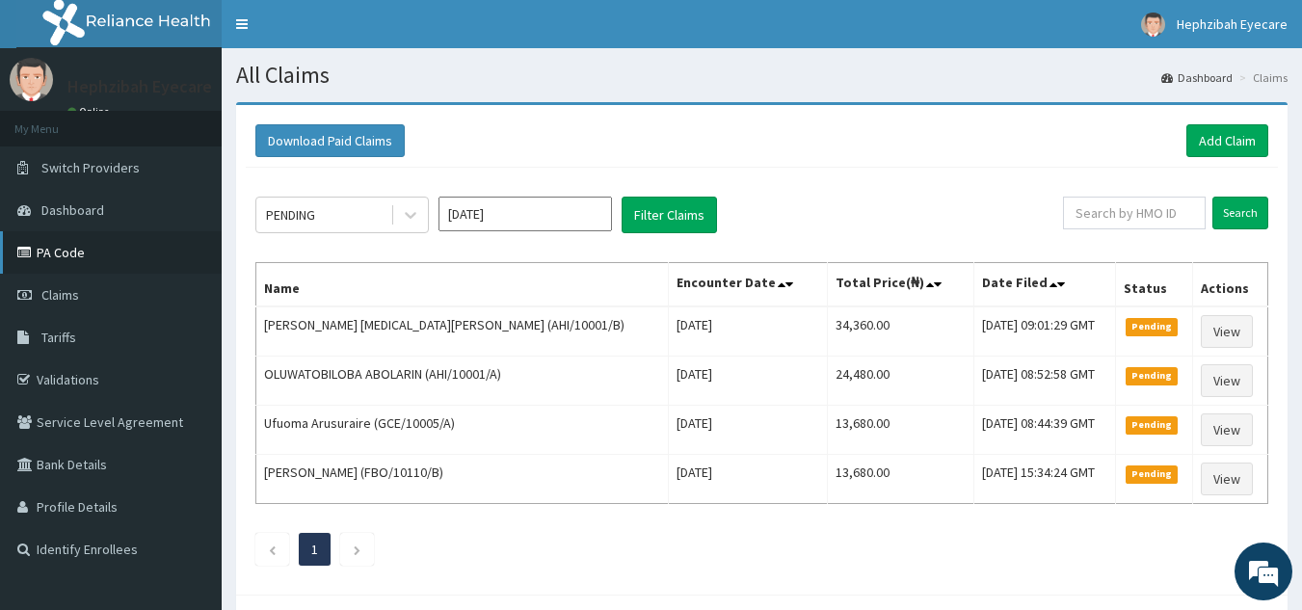
click at [57, 250] on link "PA Code" at bounding box center [111, 252] width 222 height 42
click at [1242, 136] on link "Add Claim" at bounding box center [1227, 140] width 82 height 33
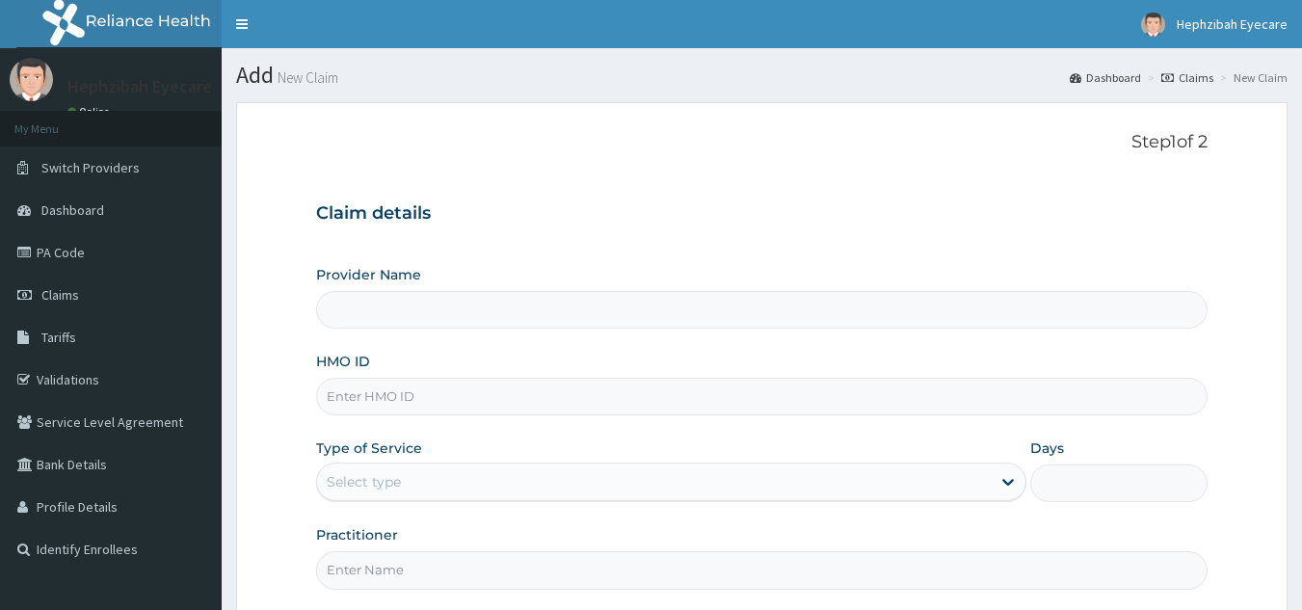
type input "Hephzibah EyeCare - Oko Oba"
click at [389, 401] on input "HMO ID" at bounding box center [762, 397] width 892 height 38
type input "ENP/11567/B"
click at [382, 482] on div "Select type" at bounding box center [364, 481] width 74 height 19
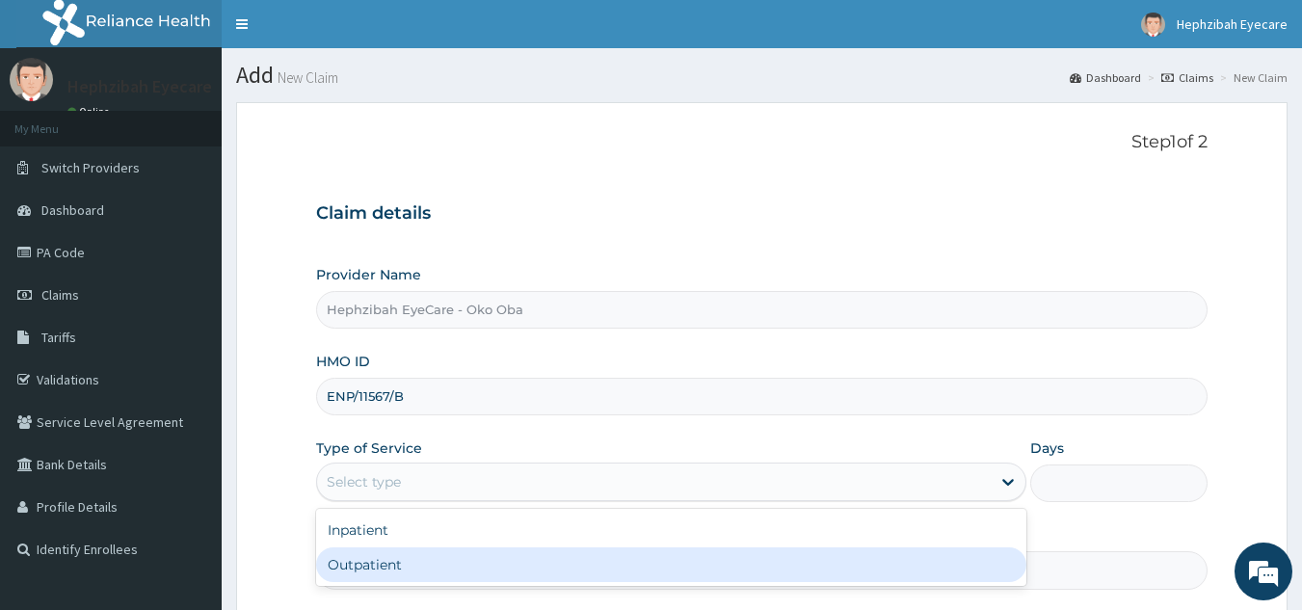
click at [368, 560] on div "Outpatient" at bounding box center [671, 564] width 710 height 35
type input "1"
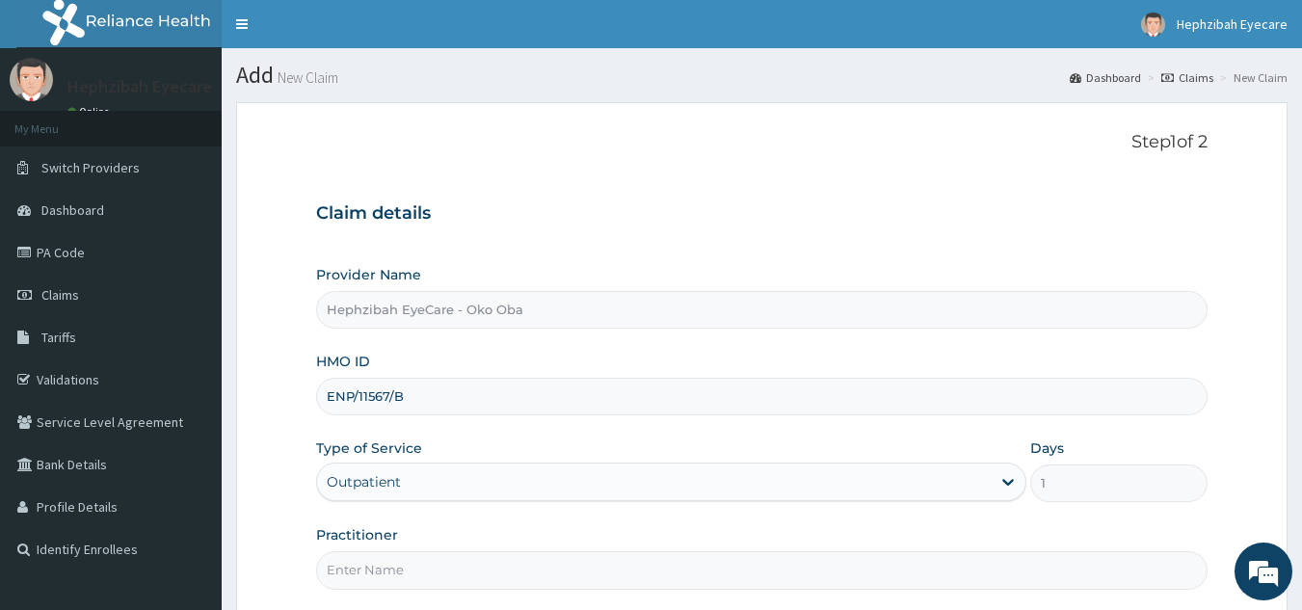
click at [412, 567] on input "Practitioner" at bounding box center [762, 570] width 892 height 38
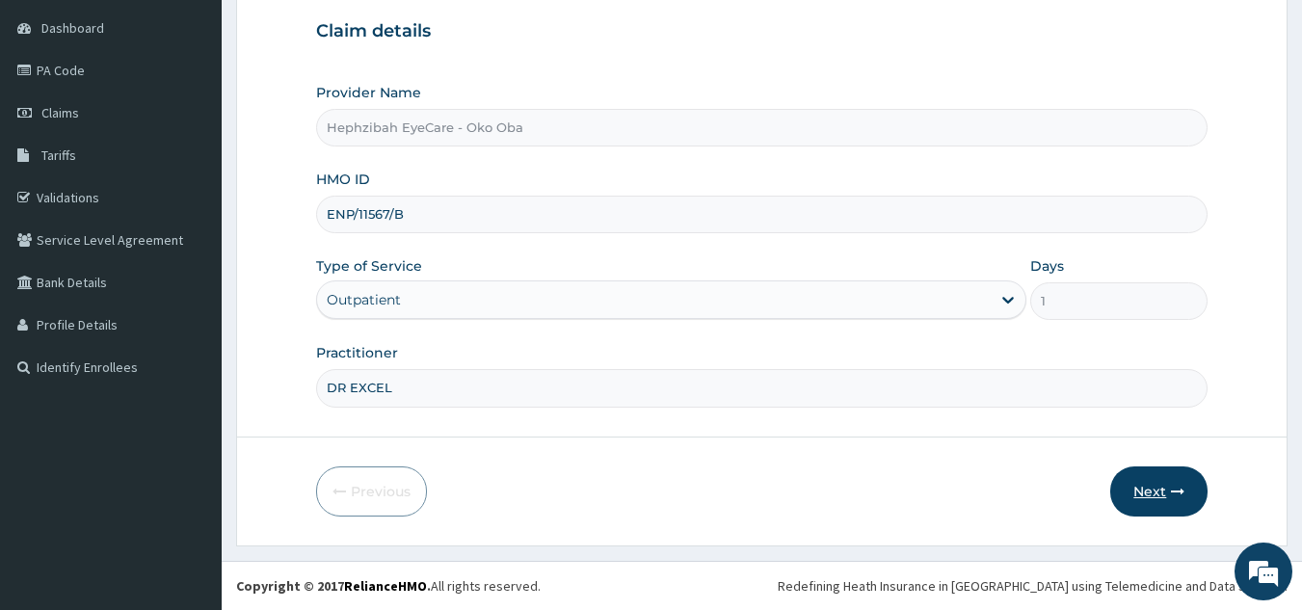
type input "DR EXCEL"
click at [1156, 485] on button "Next" at bounding box center [1158, 491] width 97 height 50
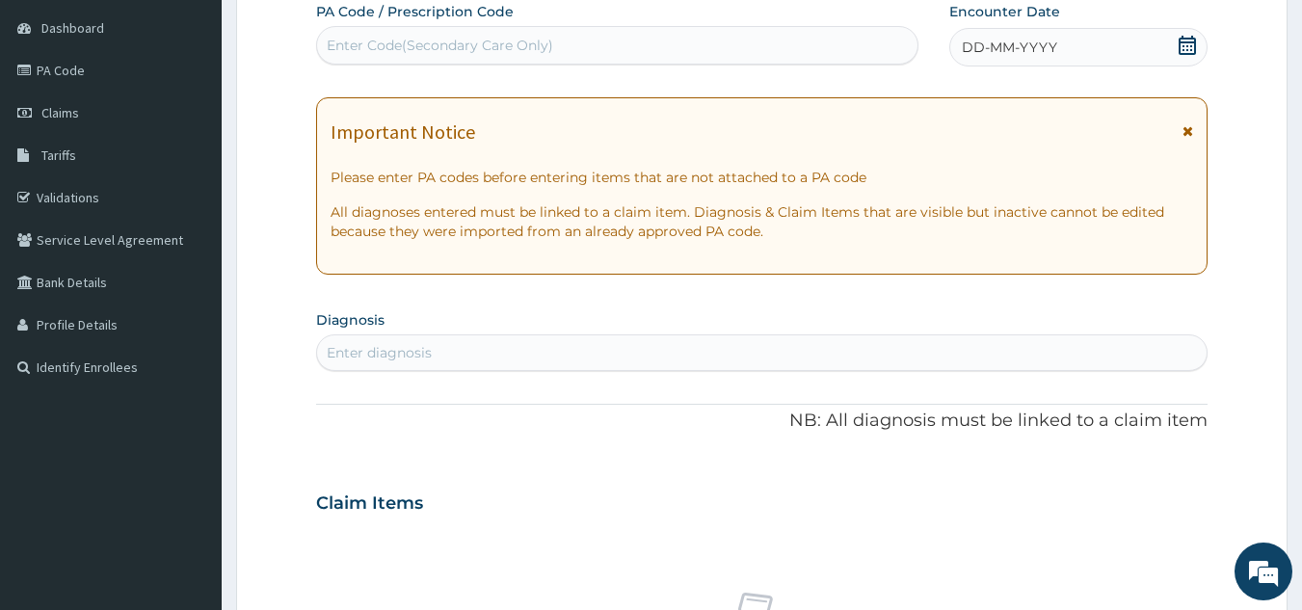
click at [732, 42] on div "Enter Code(Secondary Care Only)" at bounding box center [617, 45] width 601 height 31
paste input "PA/DE8F07"
type input "PA/DE8F07"
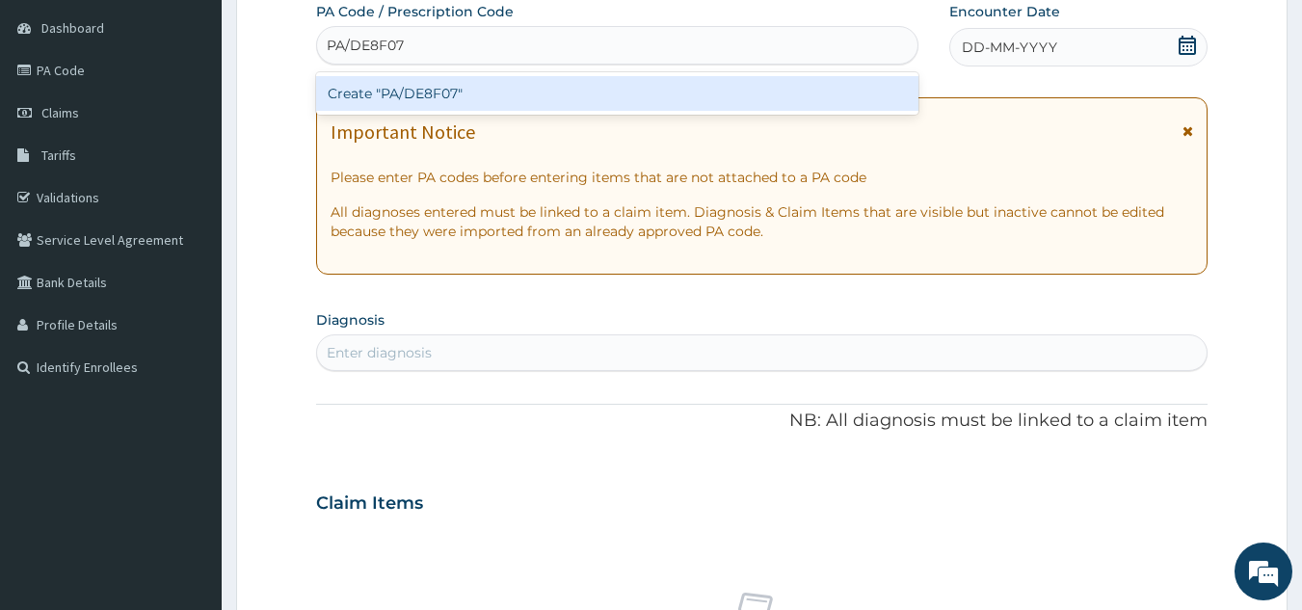
click at [681, 90] on div "Create "PA/DE8F07"" at bounding box center [617, 93] width 603 height 35
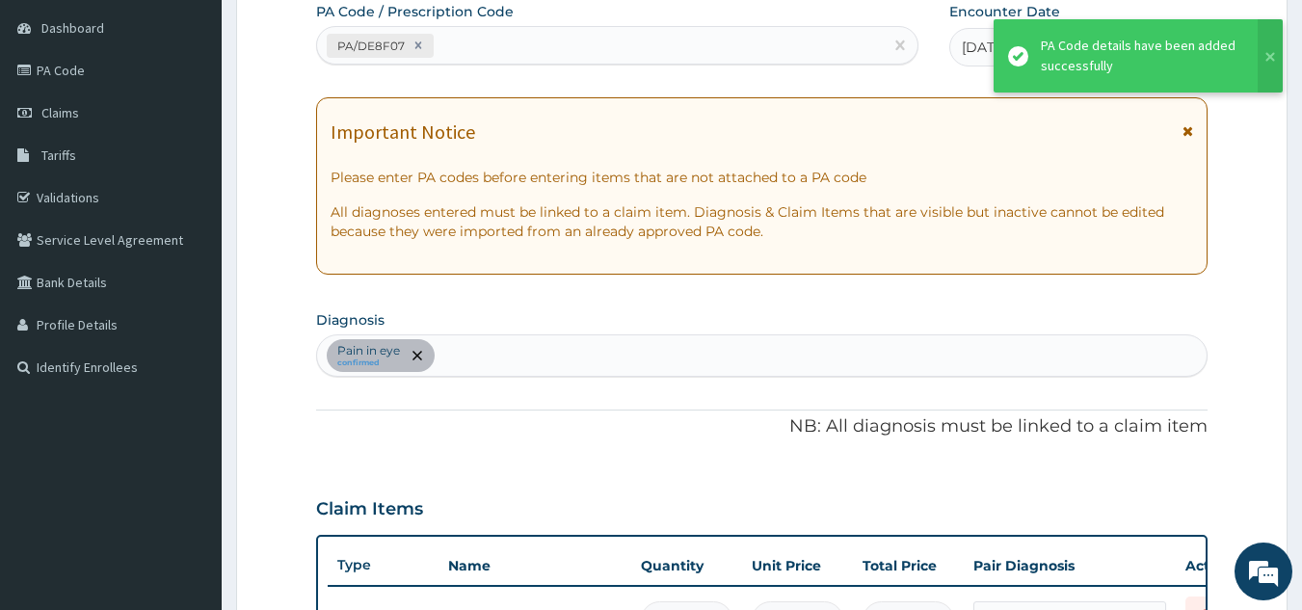
scroll to position [630, 0]
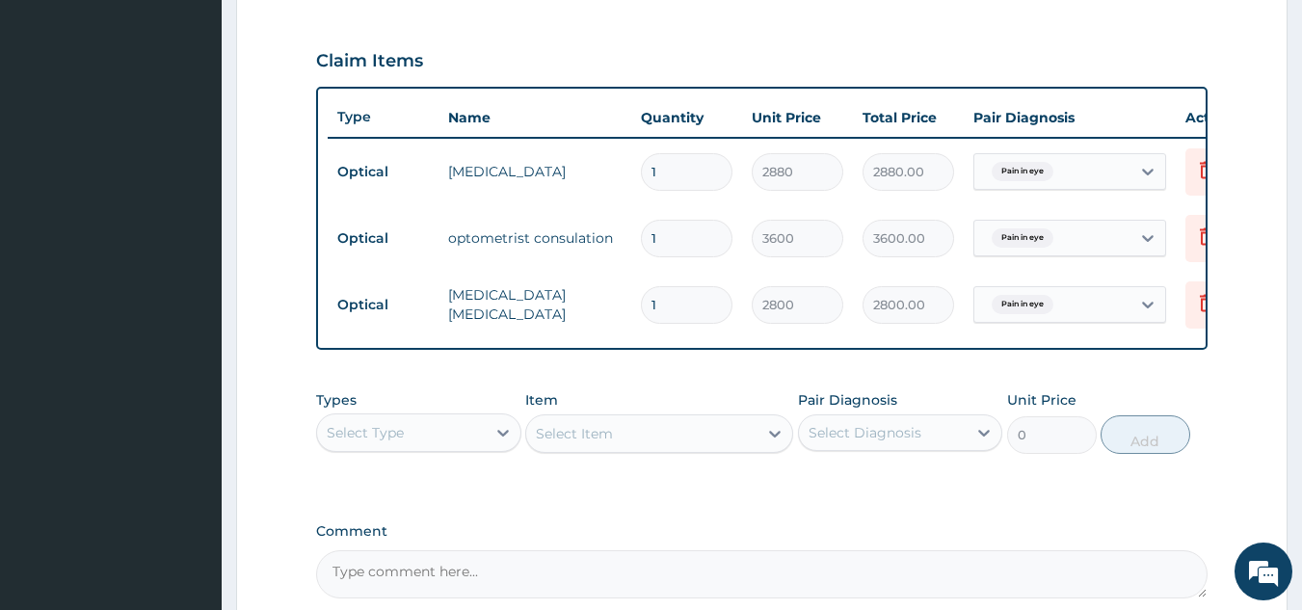
click at [608, 536] on div "PA Code / Prescription Code PA/DE8F07 Encounter Date 05-09-2025 Important Notic…" at bounding box center [762, 76] width 892 height 1044
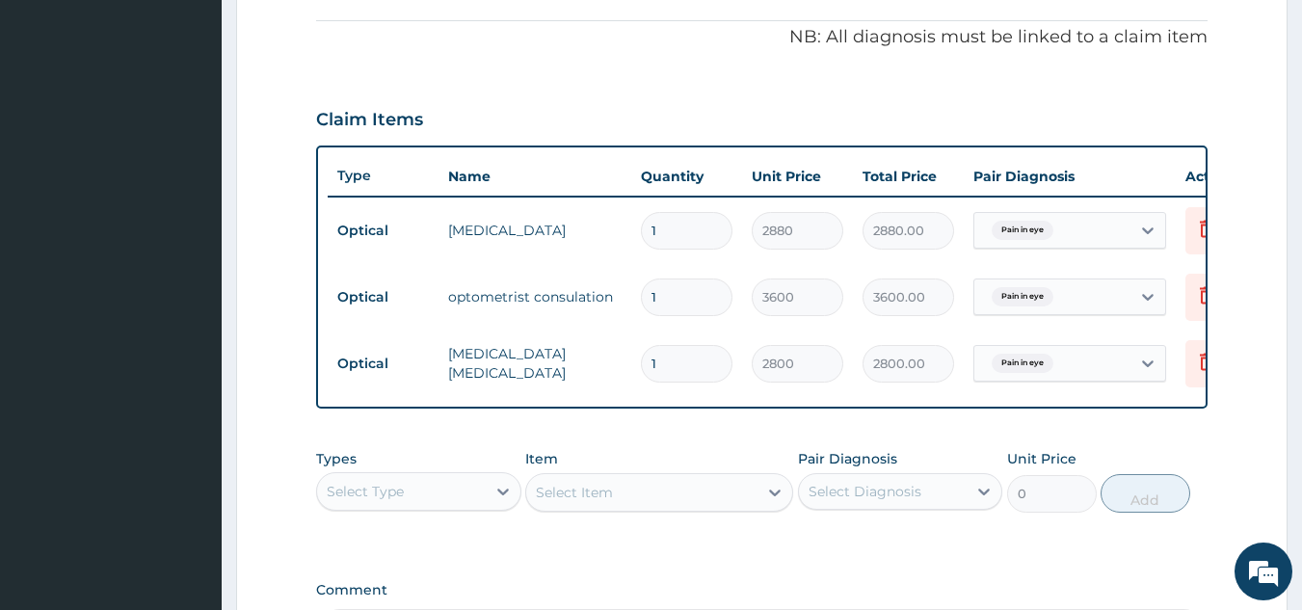
scroll to position [835, 0]
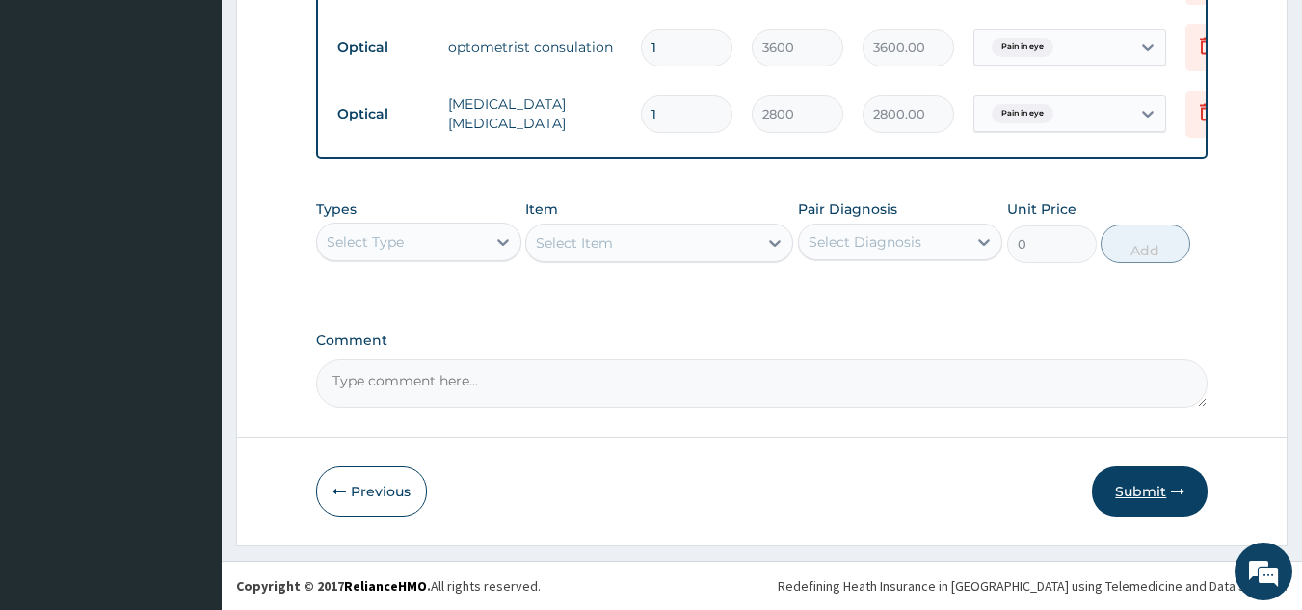
click at [1151, 492] on button "Submit" at bounding box center [1150, 491] width 116 height 50
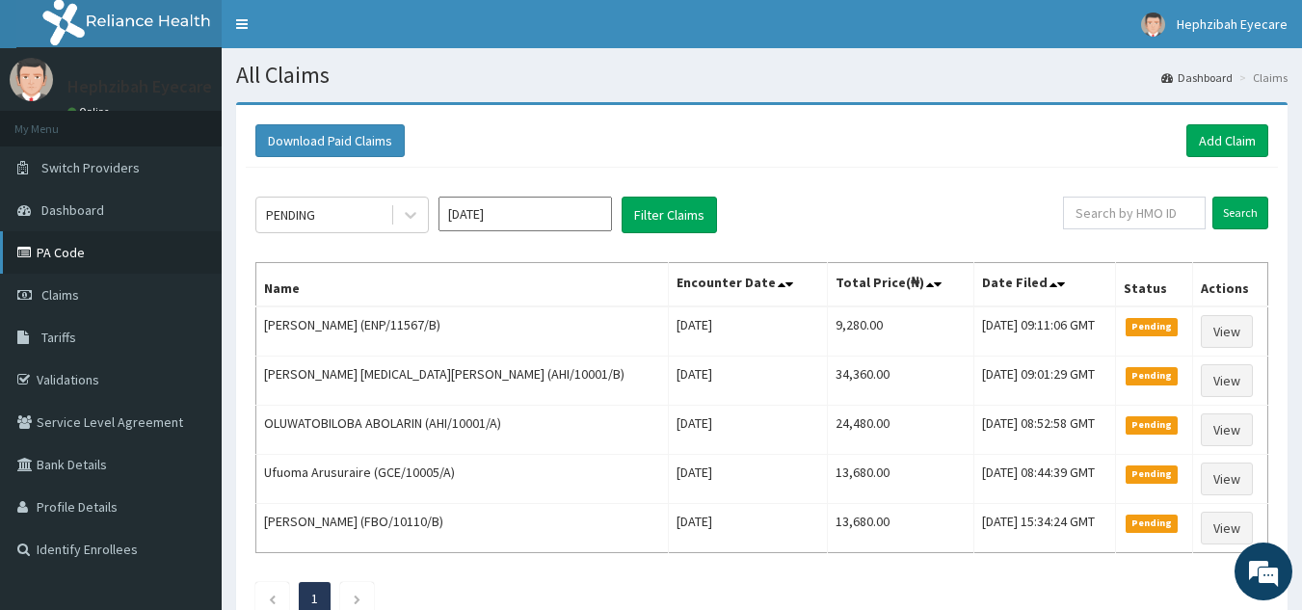
click at [78, 251] on link "PA Code" at bounding box center [111, 252] width 222 height 42
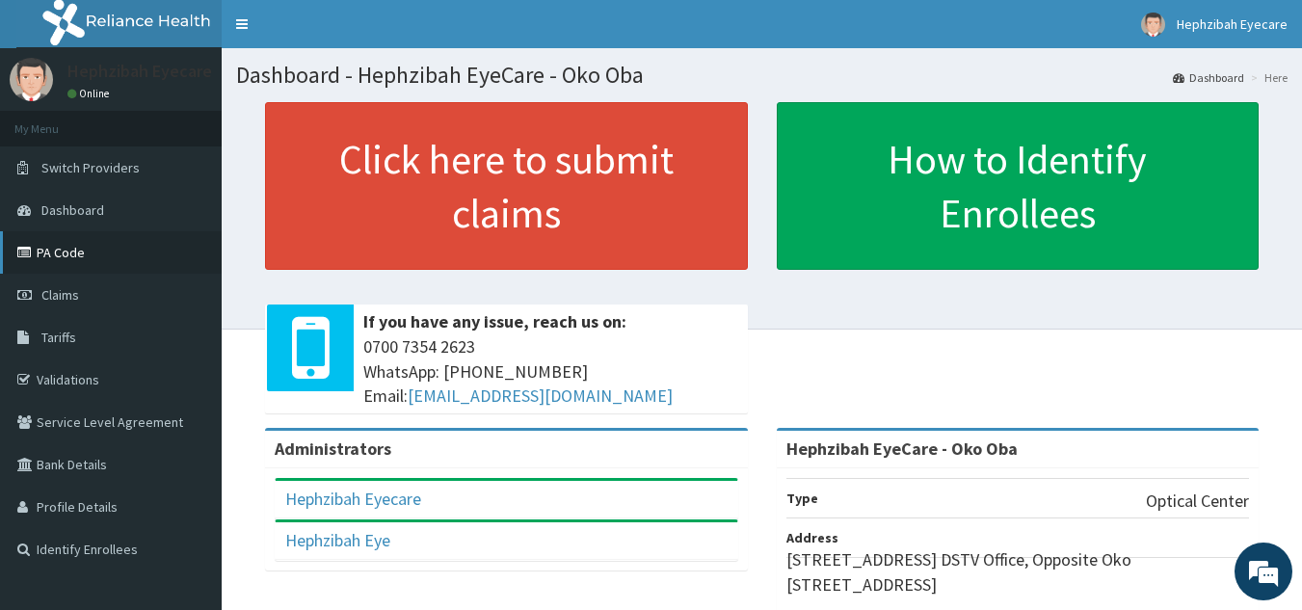
click at [75, 249] on link "PA Code" at bounding box center [111, 252] width 222 height 42
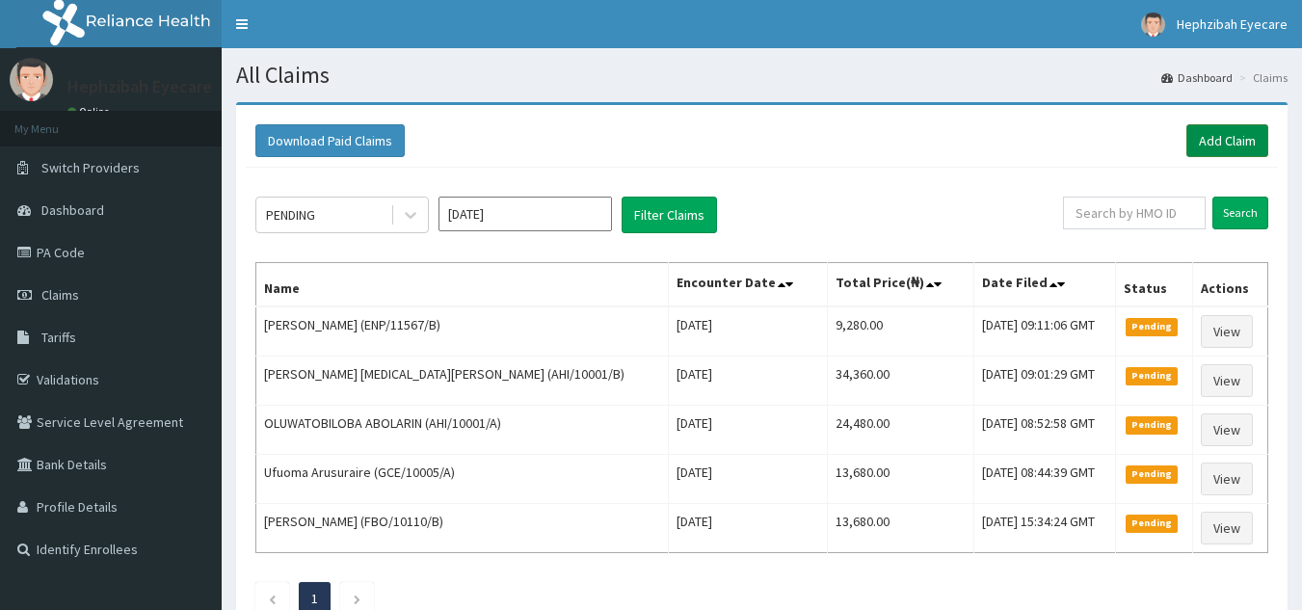
click at [1252, 133] on link "Add Claim" at bounding box center [1227, 140] width 82 height 33
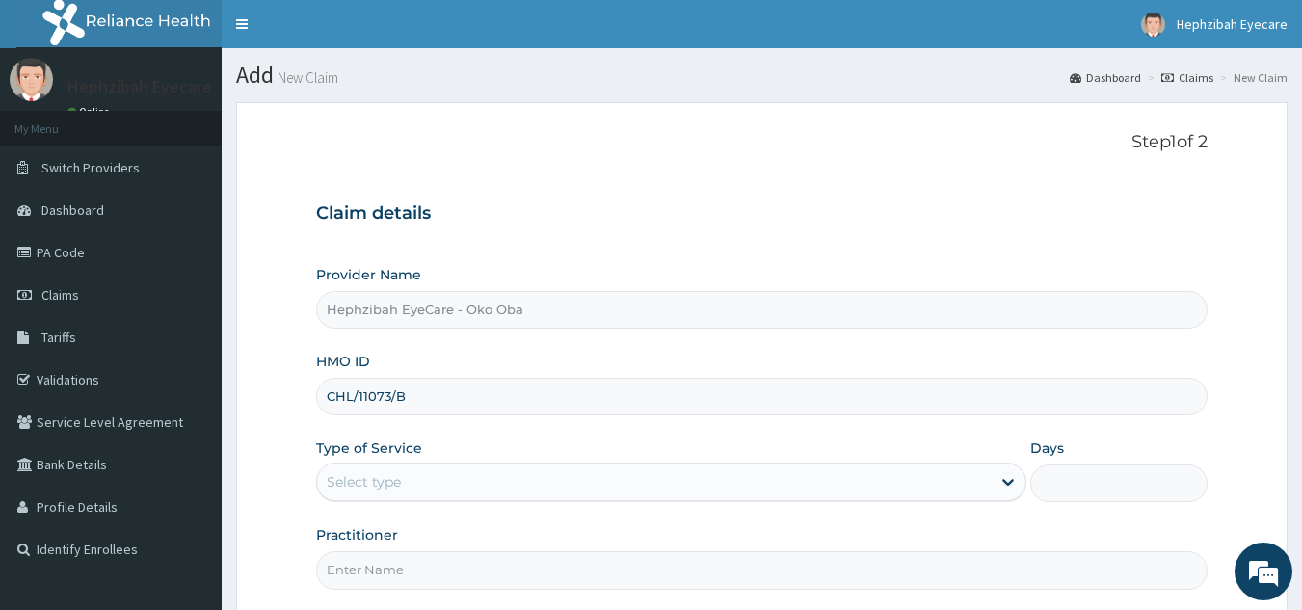
type input "CHL/11073/B"
click at [410, 475] on div "Select type" at bounding box center [653, 481] width 673 height 31
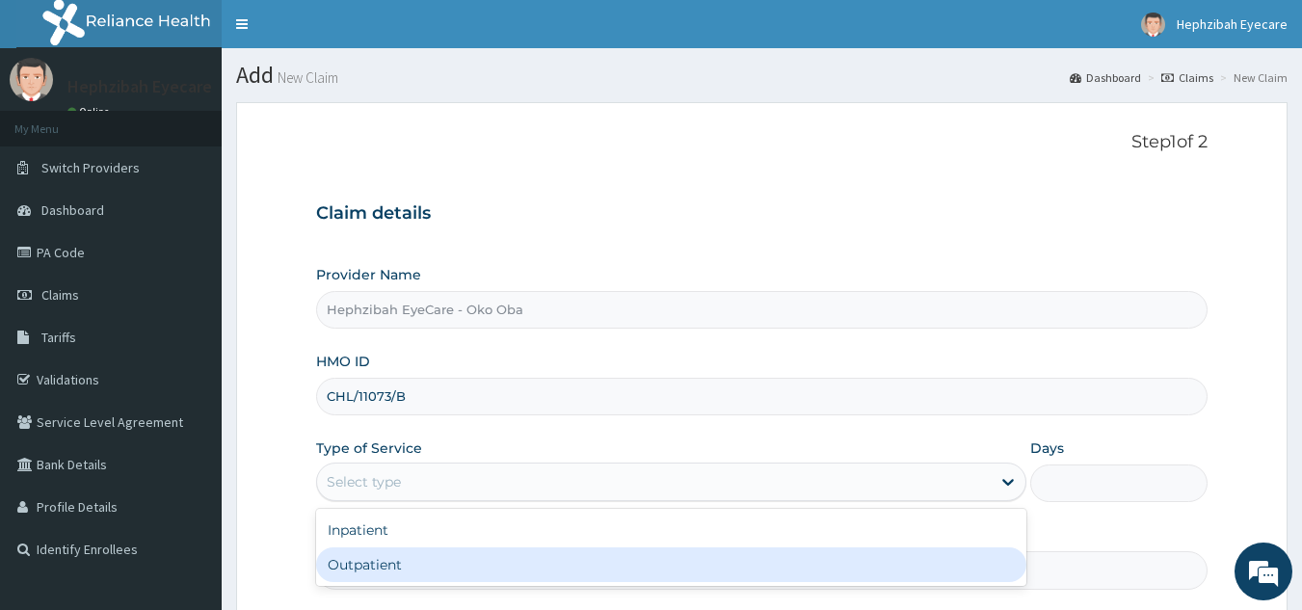
click at [388, 564] on div "Outpatient" at bounding box center [671, 564] width 710 height 35
type input "1"
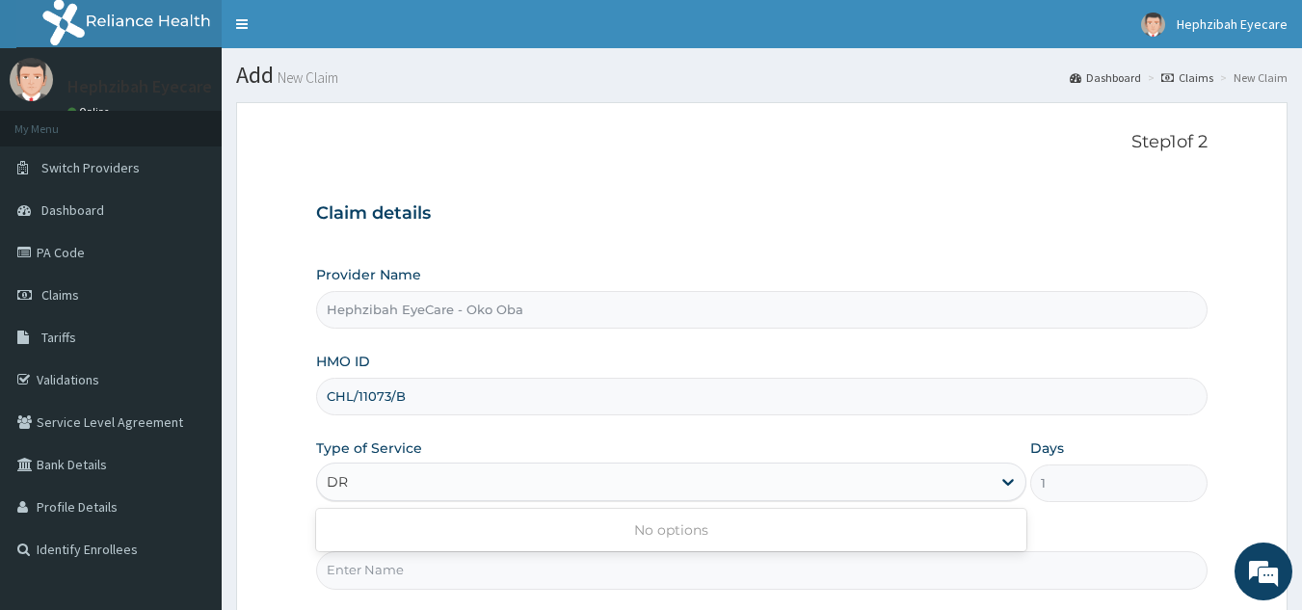
type input "D"
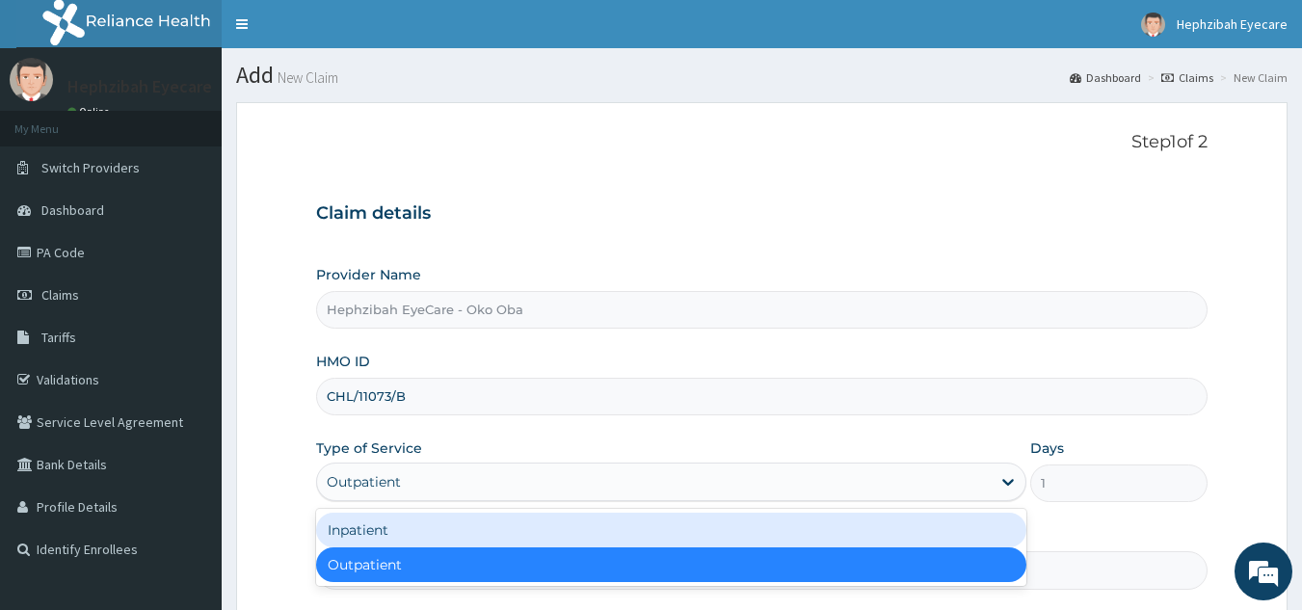
click at [409, 556] on div "Outpatient" at bounding box center [671, 564] width 710 height 35
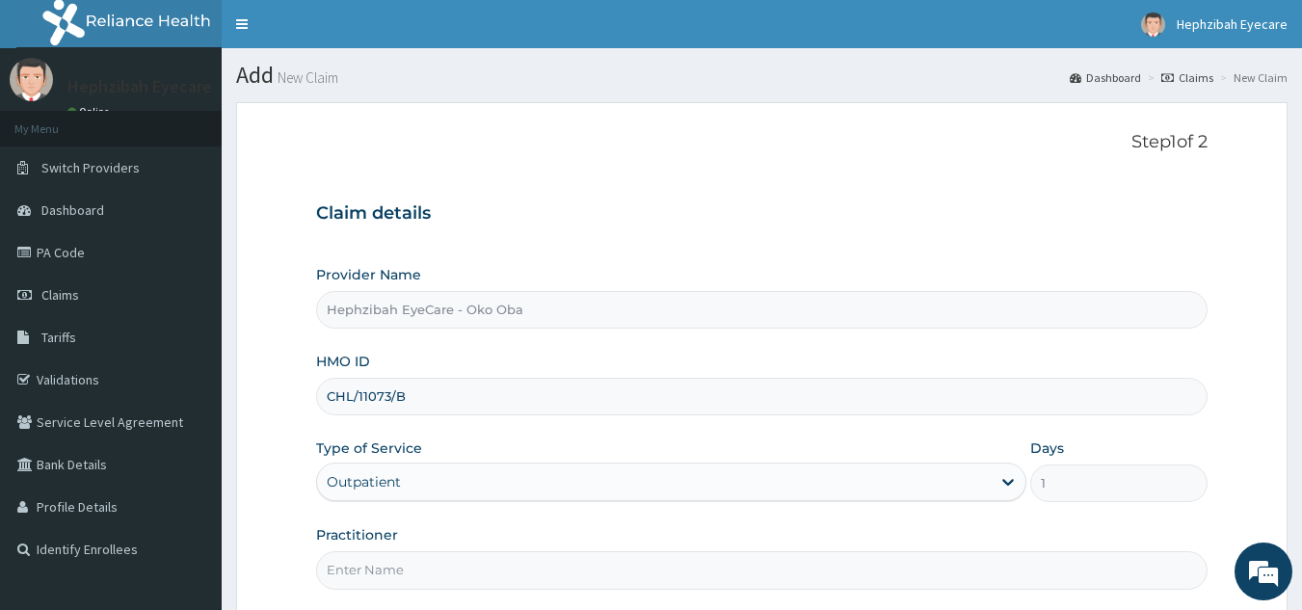
click at [398, 565] on input "Practitioner" at bounding box center [762, 570] width 892 height 38
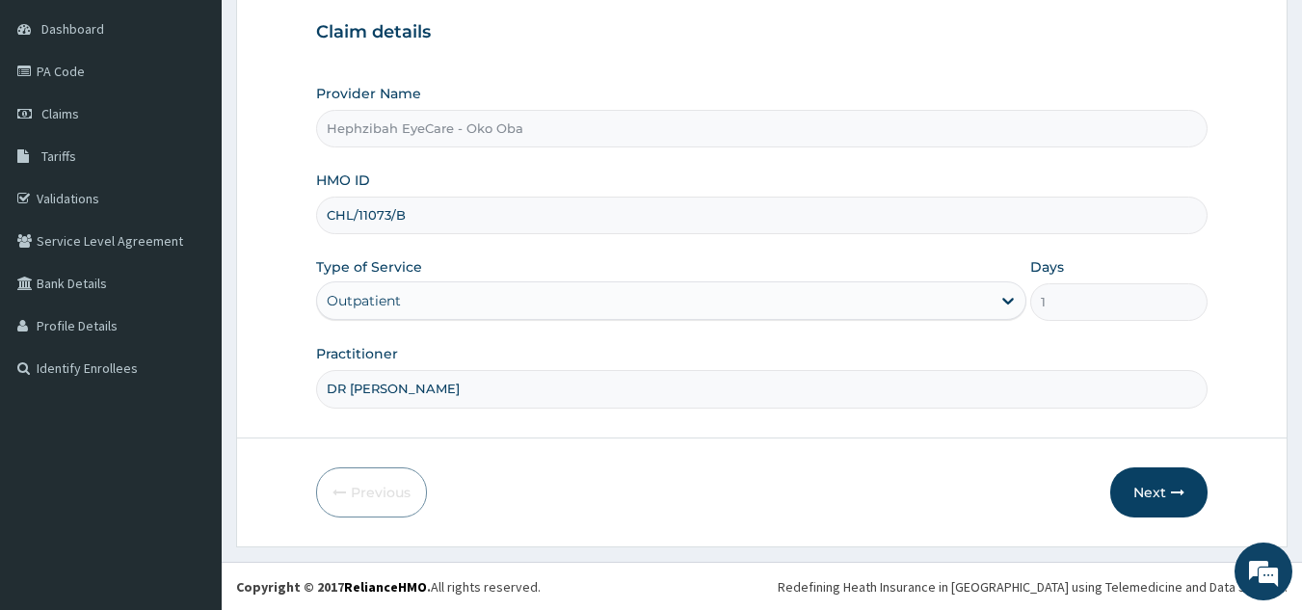
scroll to position [182, 0]
type input "DR [PERSON_NAME]"
click at [1160, 488] on button "Next" at bounding box center [1158, 491] width 97 height 50
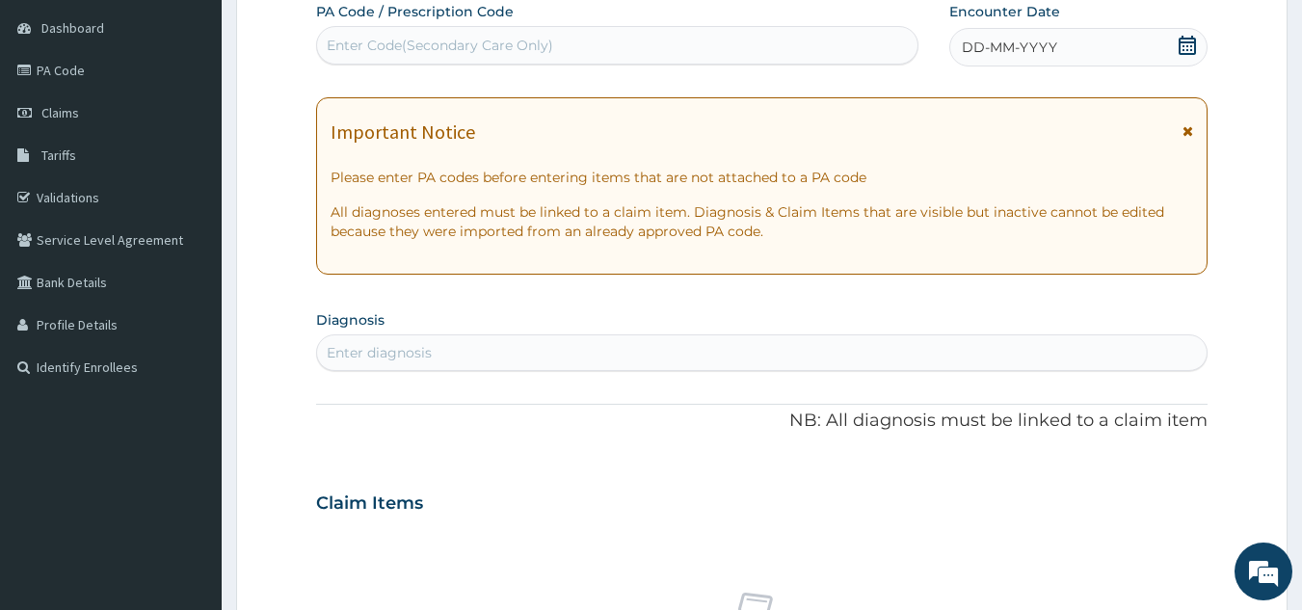
click at [627, 54] on div "Enter Code(Secondary Care Only)" at bounding box center [617, 45] width 601 height 31
paste input "PA/EC69D1"
type input "PA/EC69D1"
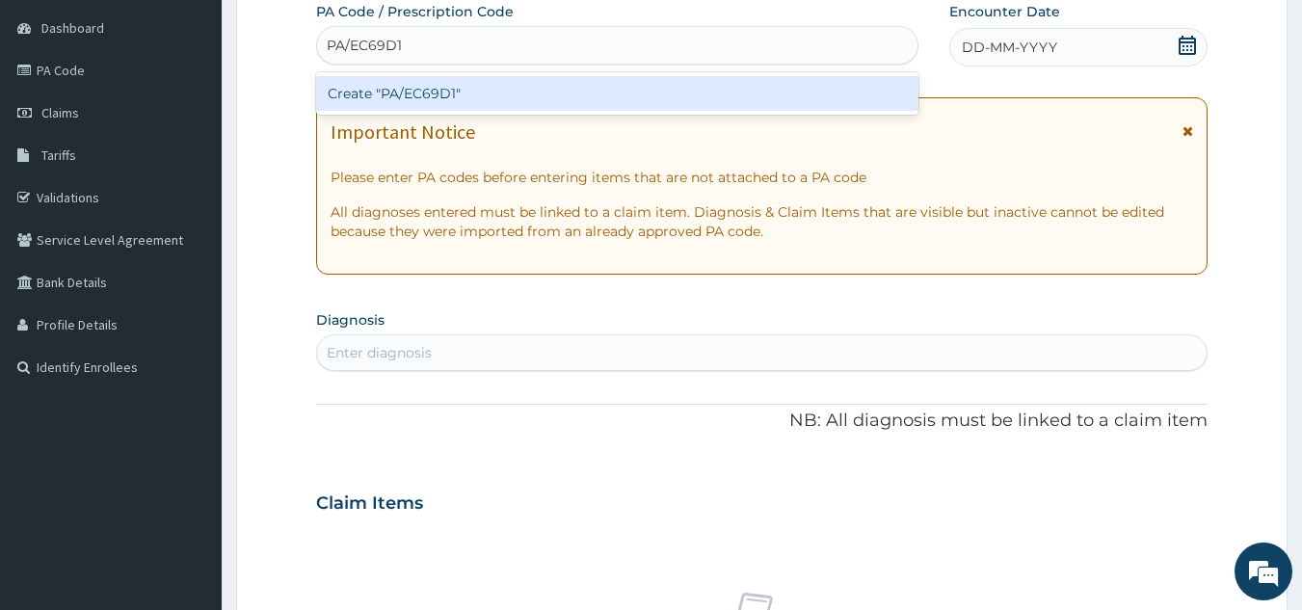
click at [602, 89] on div "Create "PA/EC69D1"" at bounding box center [617, 93] width 603 height 35
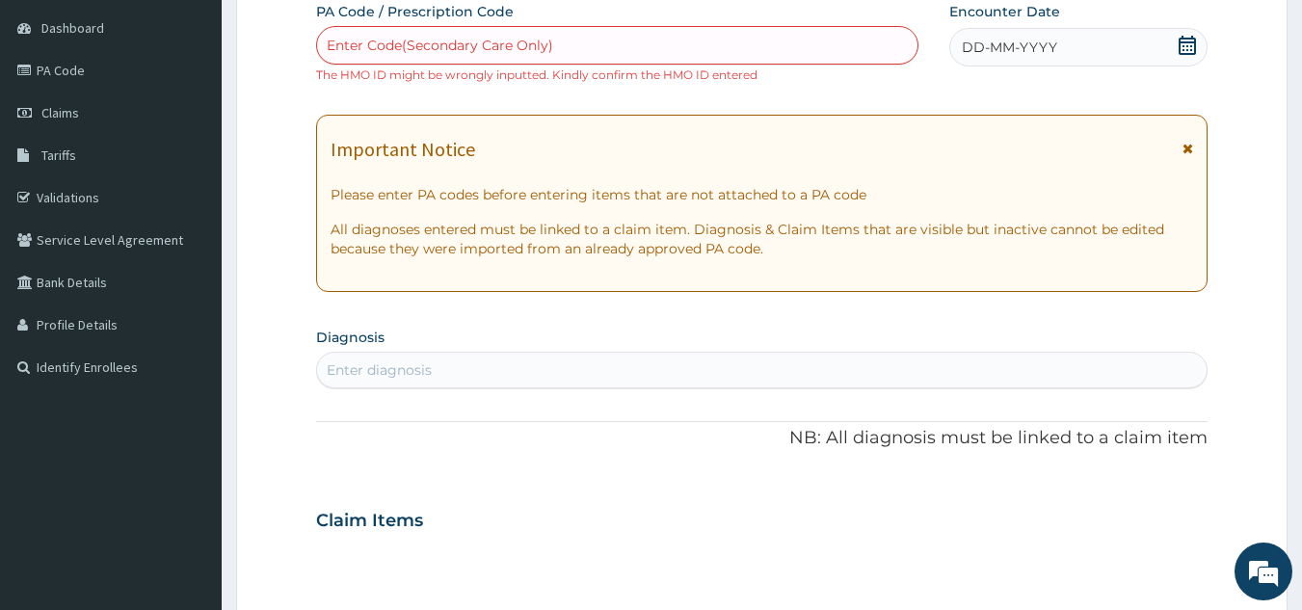
paste input "PA/EC69D1"
type input "PA/EC69D1"
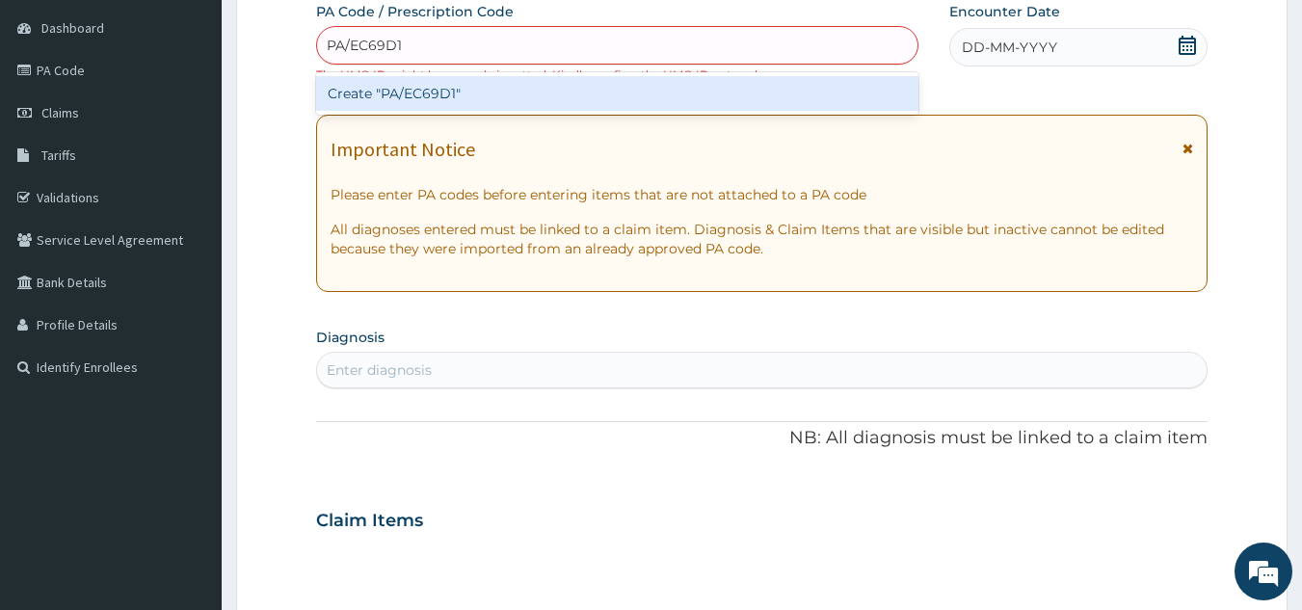
click at [602, 89] on div "Create "PA/EC69D1"" at bounding box center [617, 93] width 603 height 35
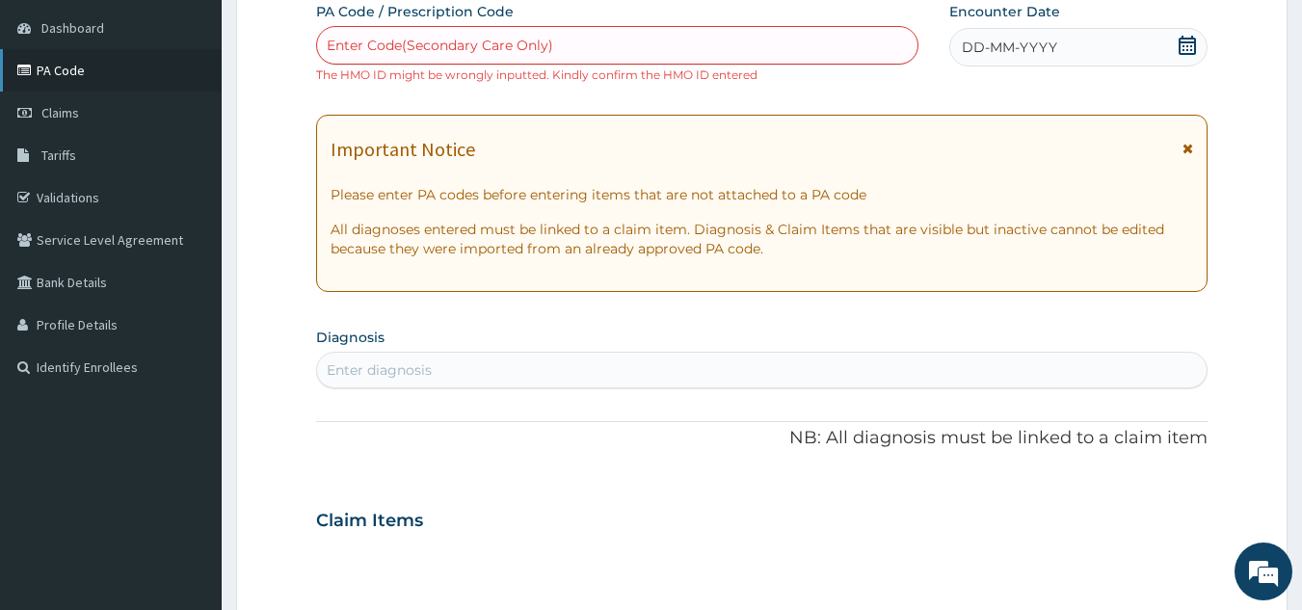
click at [66, 69] on link "PA Code" at bounding box center [111, 70] width 222 height 42
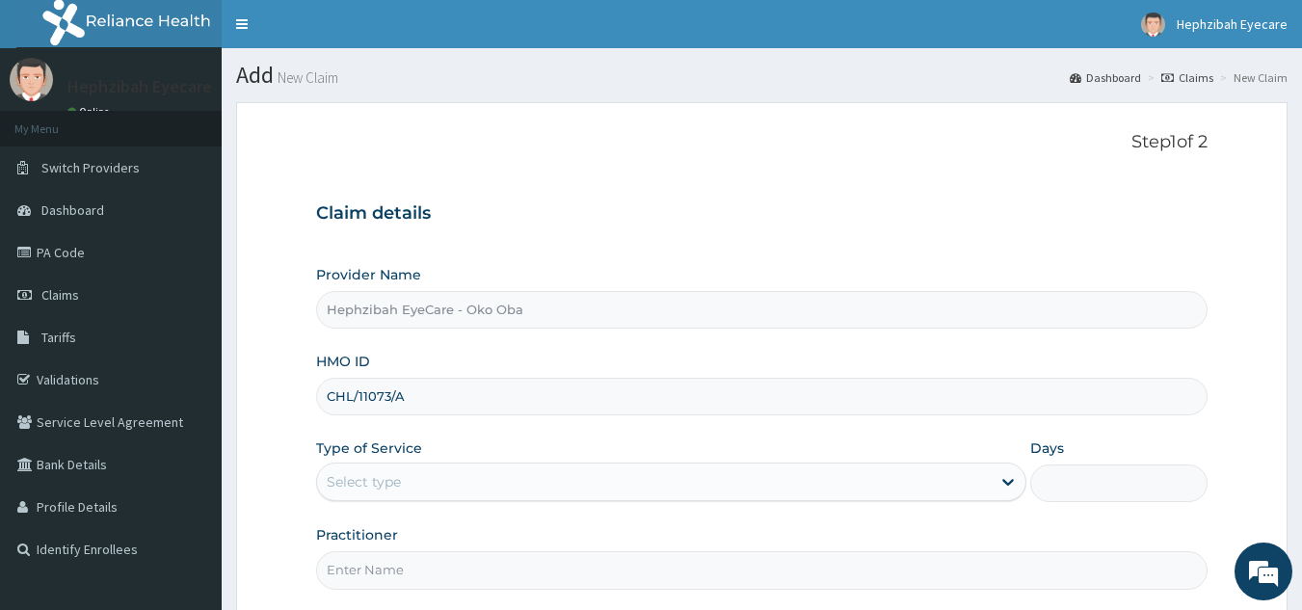
type input "CHL/11073/A"
click at [490, 474] on div "Select type" at bounding box center [653, 481] width 673 height 31
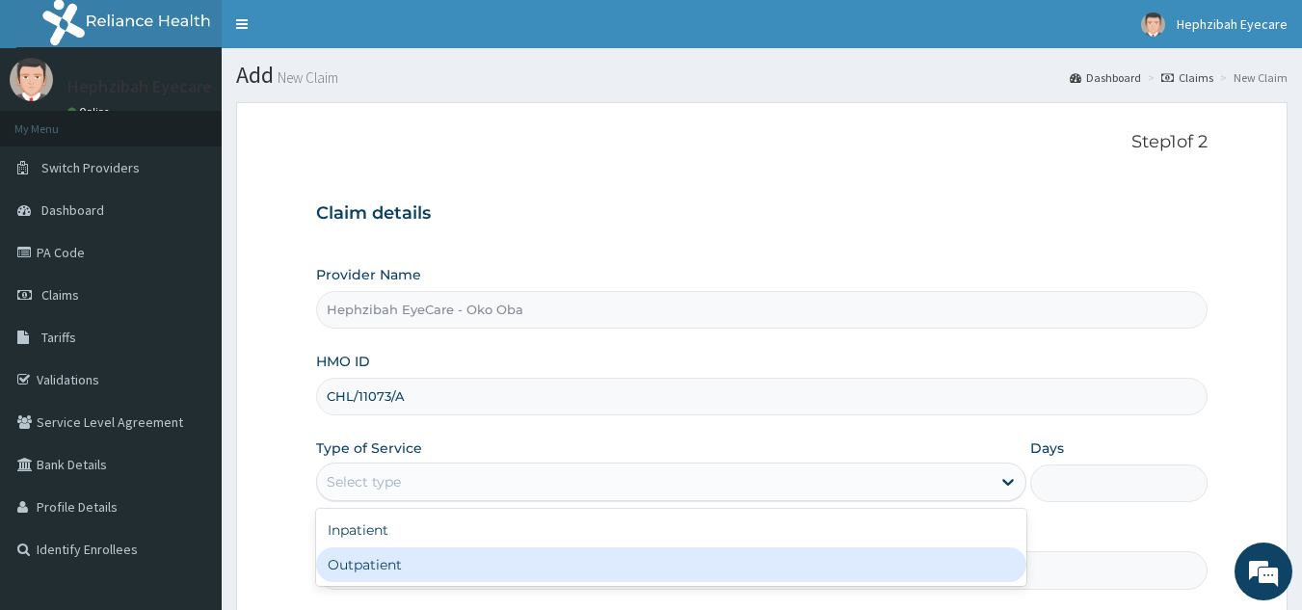
click at [419, 572] on div "Outpatient" at bounding box center [671, 564] width 710 height 35
type input "1"
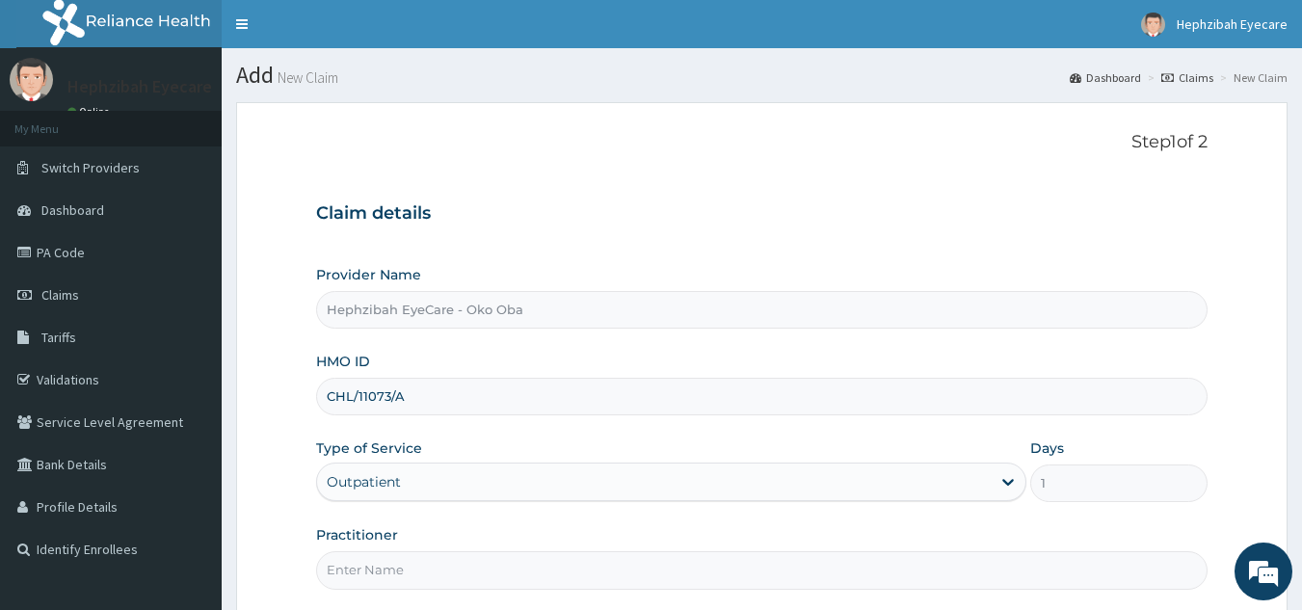
click at [418, 572] on input "Practitioner" at bounding box center [762, 570] width 892 height 38
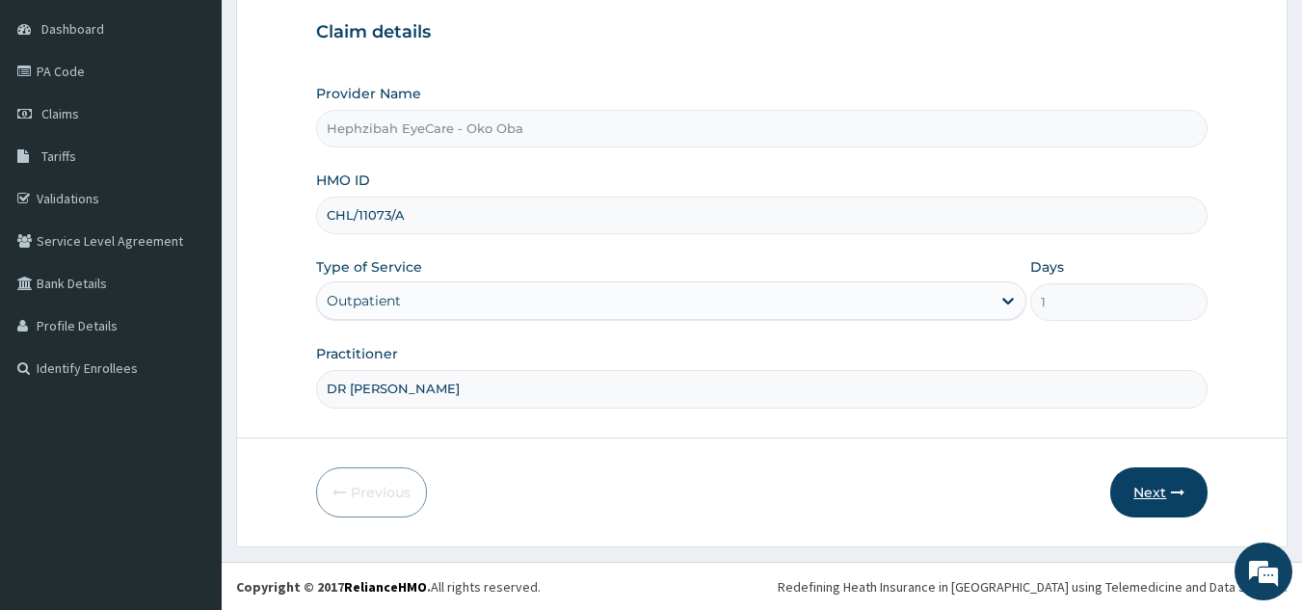
scroll to position [182, 0]
type input "DR [PERSON_NAME]"
click at [1149, 483] on button "Next" at bounding box center [1158, 491] width 97 height 50
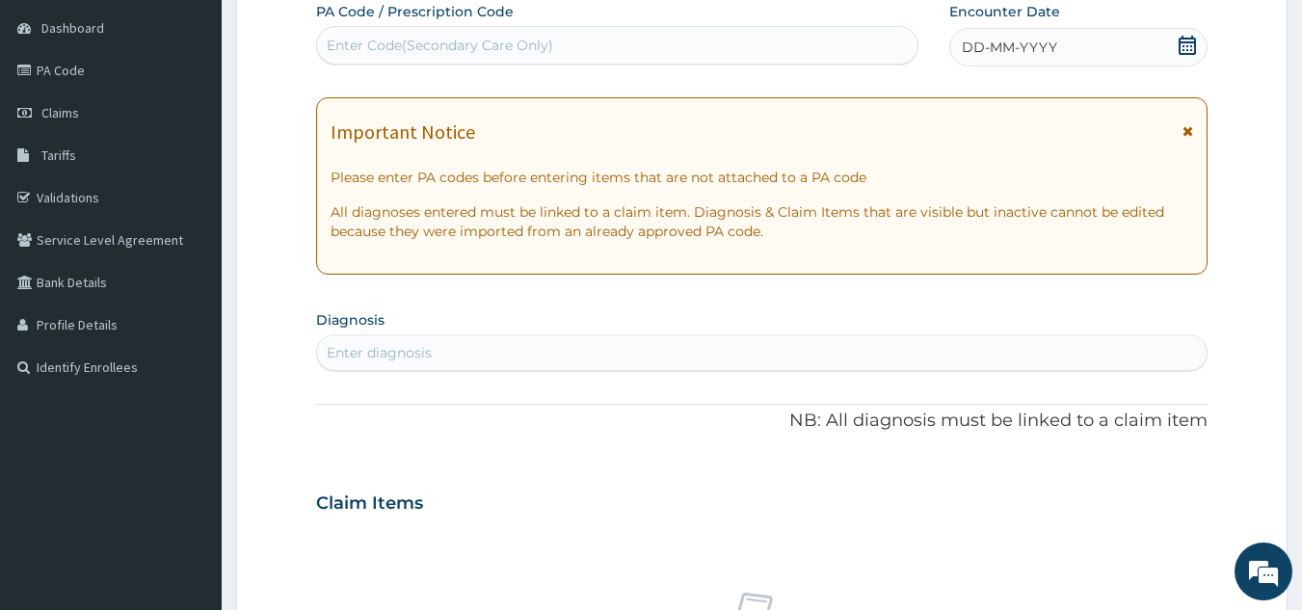
click at [500, 34] on div "Enter Code(Secondary Care Only)" at bounding box center [617, 45] width 601 height 31
paste input "PA/EC69D1"
type input "PA/EC69D1"
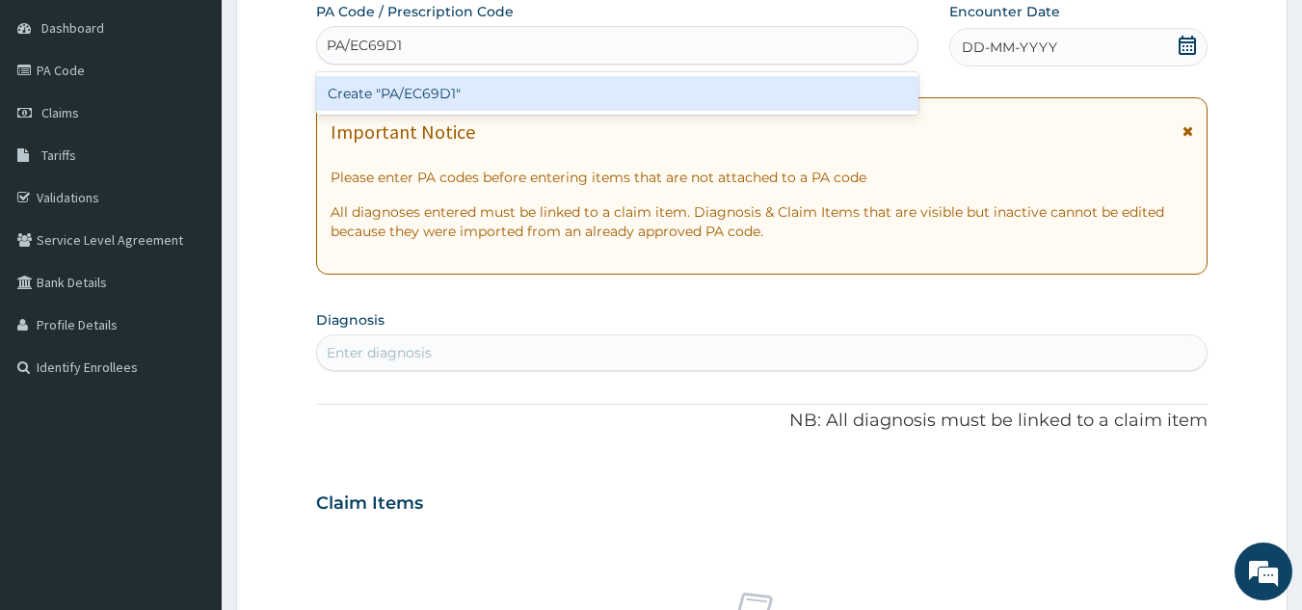
click at [478, 90] on div "Create "PA/EC69D1"" at bounding box center [617, 93] width 603 height 35
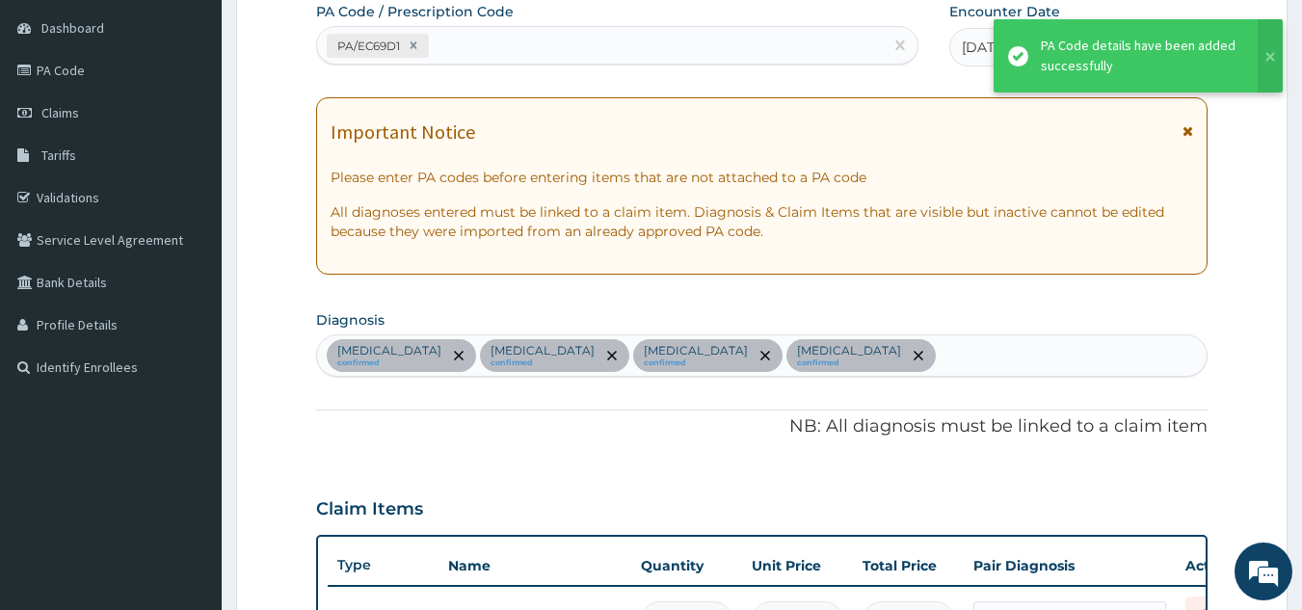
scroll to position [1095, 0]
